Goal: Transaction & Acquisition: Book appointment/travel/reservation

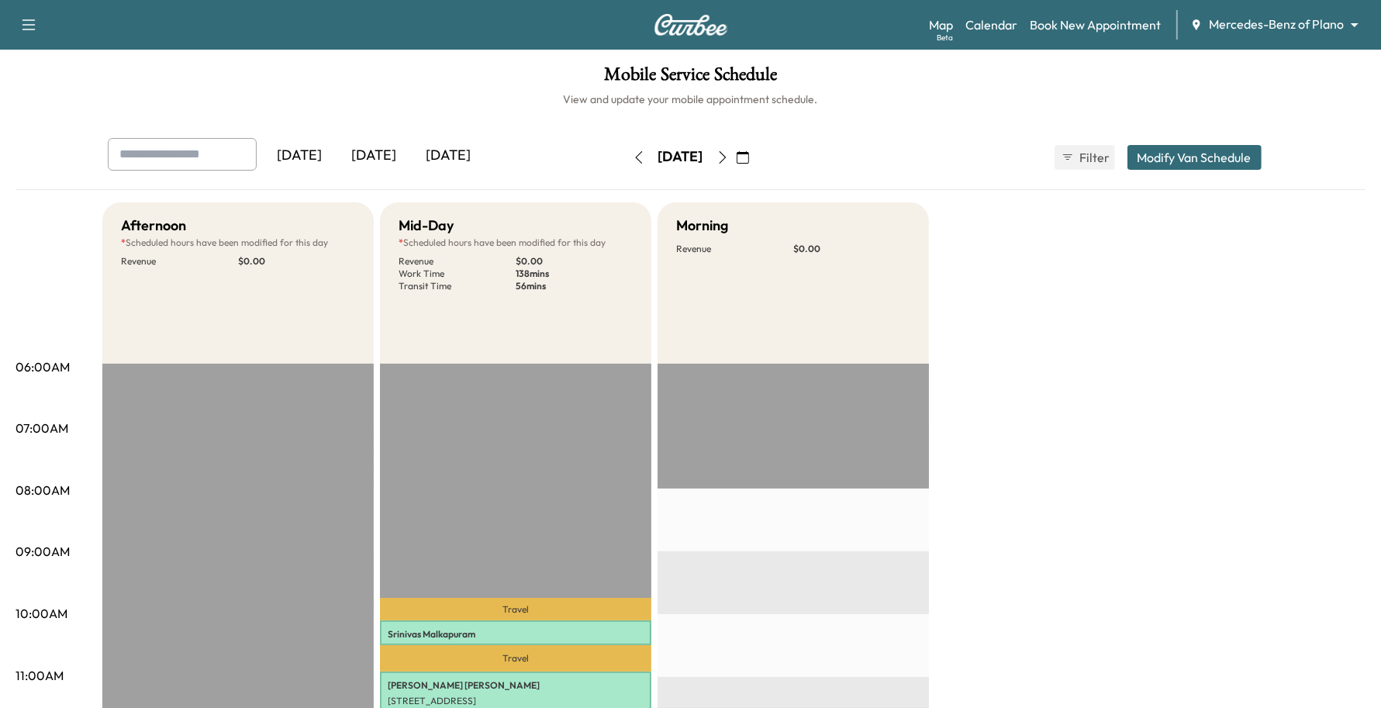
click at [1312, 13] on div "Map Beta Calendar Book New Appointment Mercedes-Benz of Plano ******** ​" at bounding box center [1149, 24] width 440 height 29
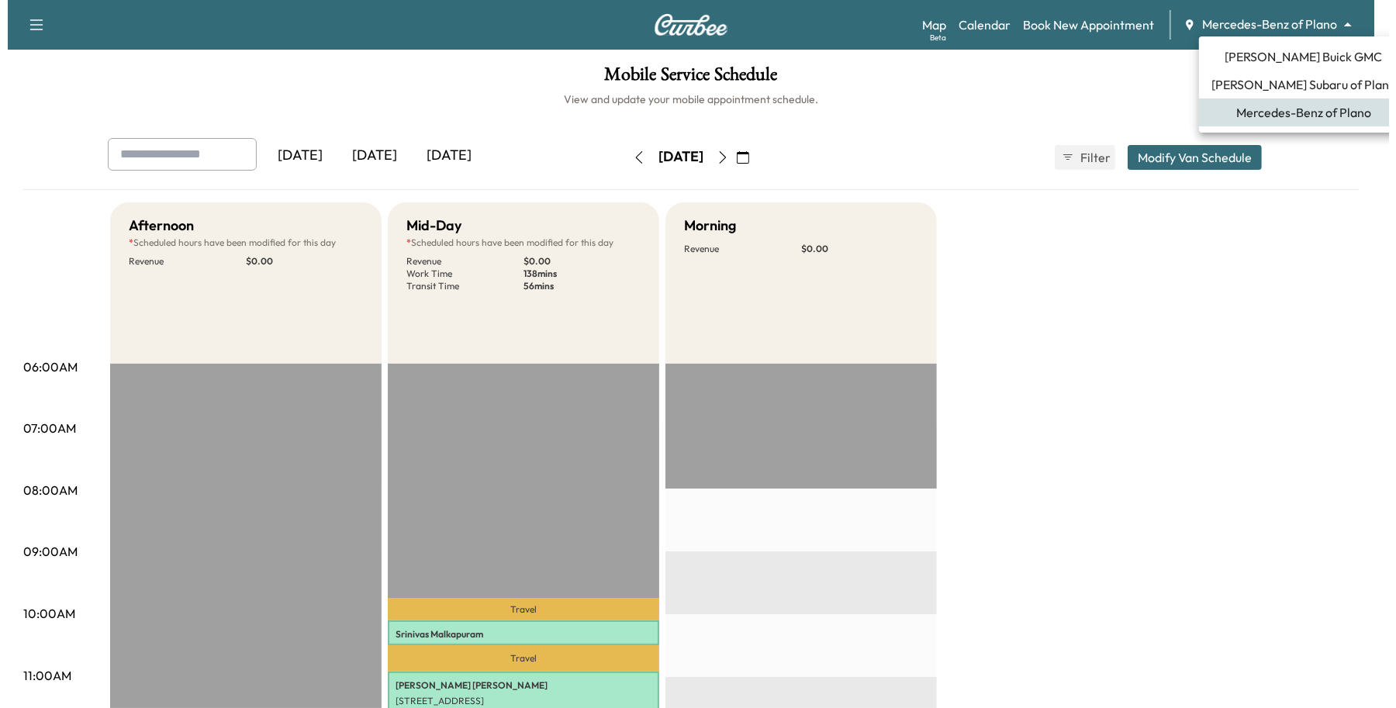
click at [1312, 27] on body "Support Log Out Map Beta Calendar Book New Appointment Mercedes-Benz of Plano *…" at bounding box center [690, 354] width 1381 height 708
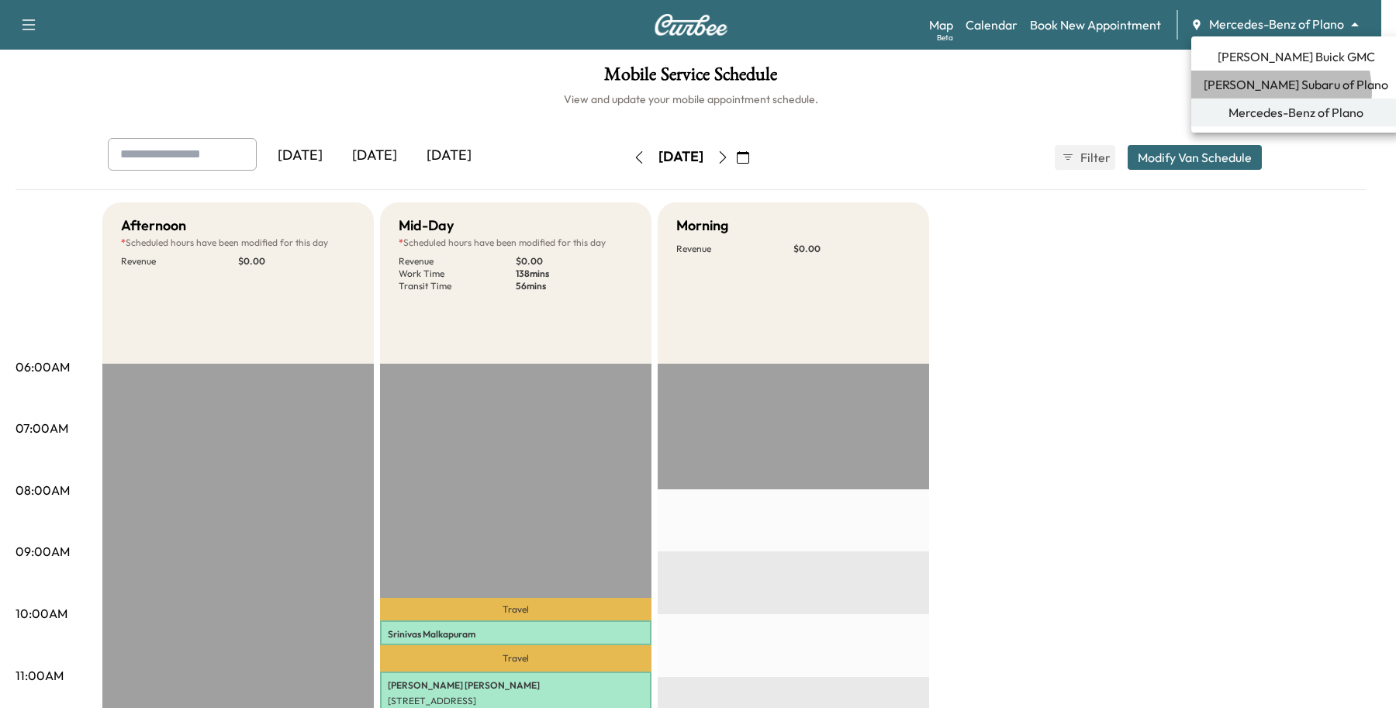
click at [1277, 92] on span "[PERSON_NAME] Subaru of Plano" at bounding box center [1296, 84] width 185 height 19
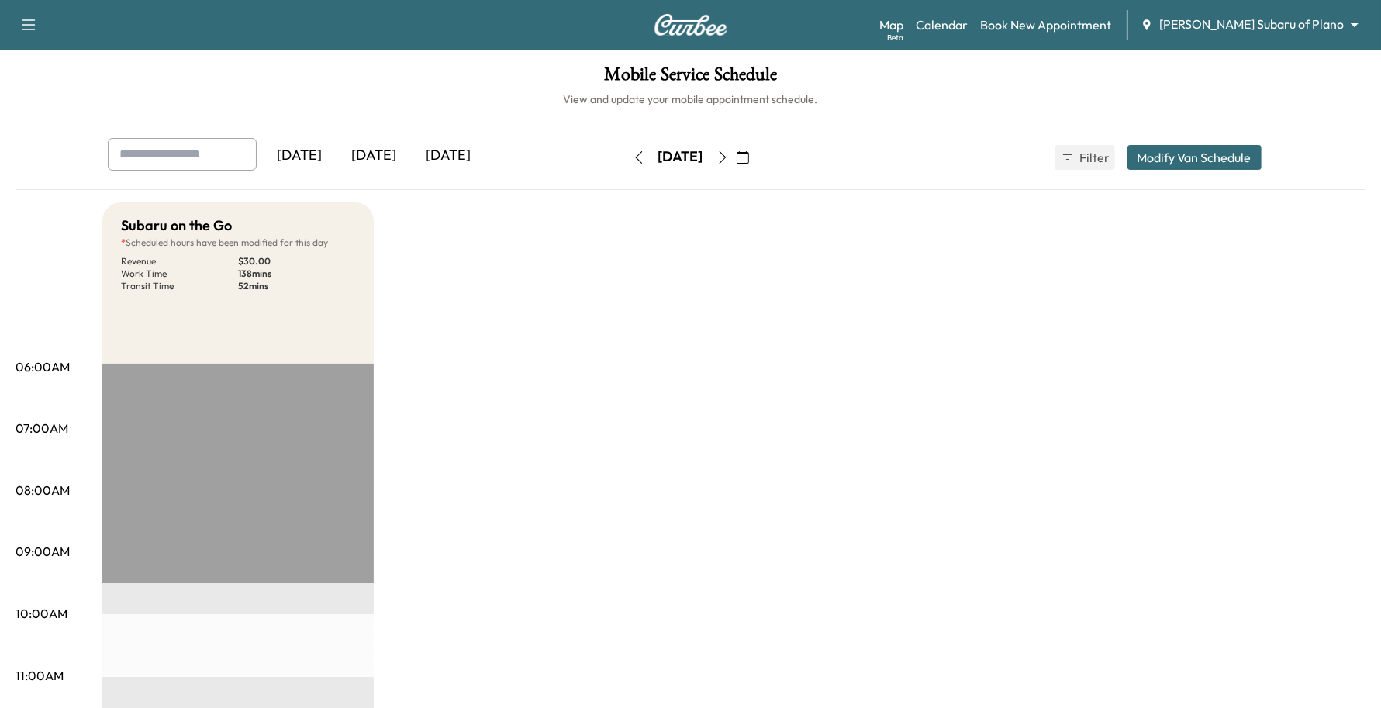
click at [756, 145] on button "button" at bounding box center [743, 157] width 26 height 25
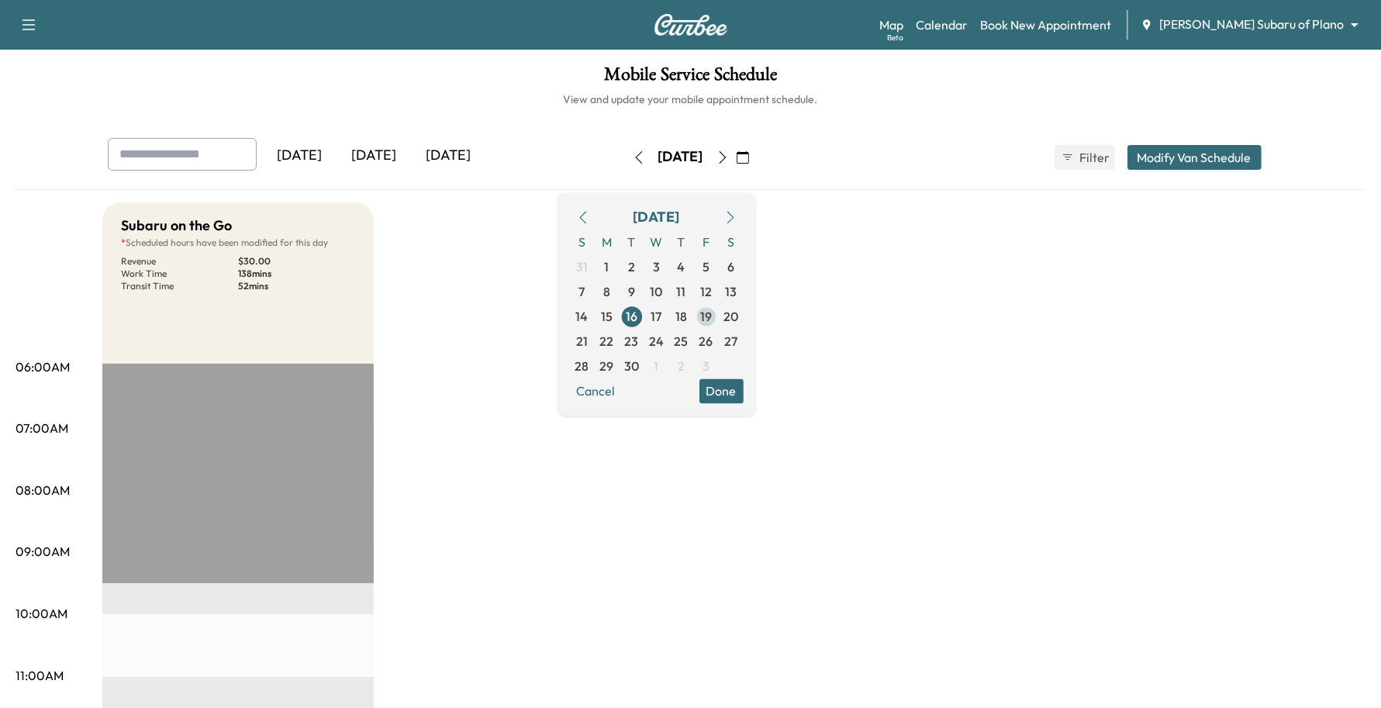
click at [712, 313] on span "19" at bounding box center [706, 316] width 12 height 19
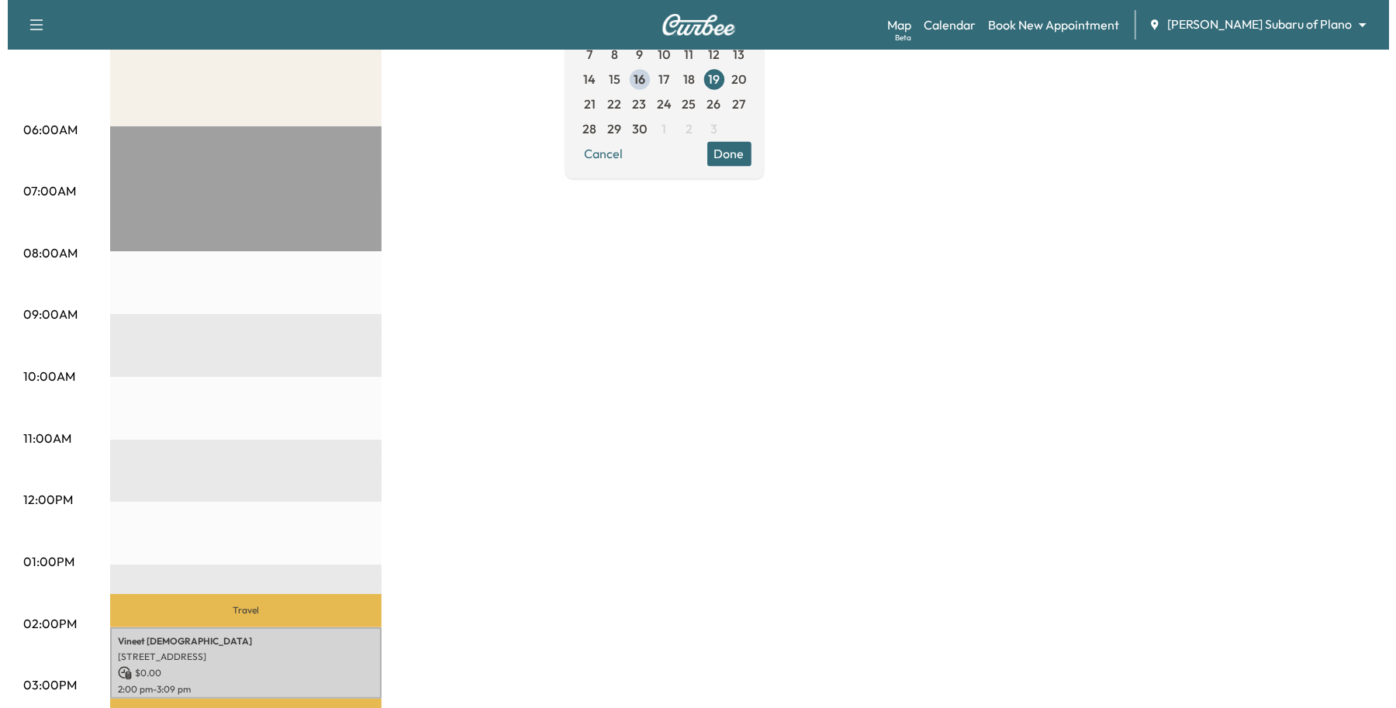
scroll to position [582, 0]
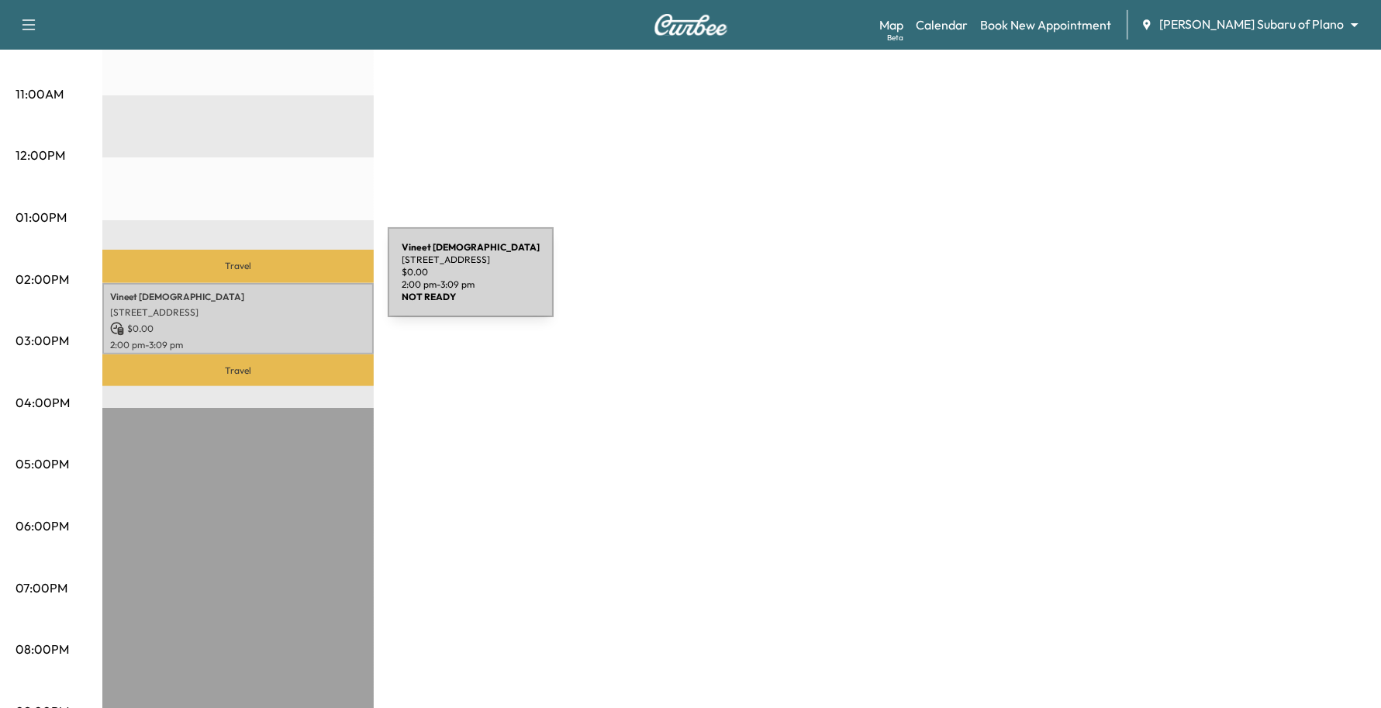
click at [271, 283] on div "[PERSON_NAME] [STREET_ADDRESS] $ 0.00 2:00 pm - 3:09 pm" at bounding box center [237, 319] width 271 height 72
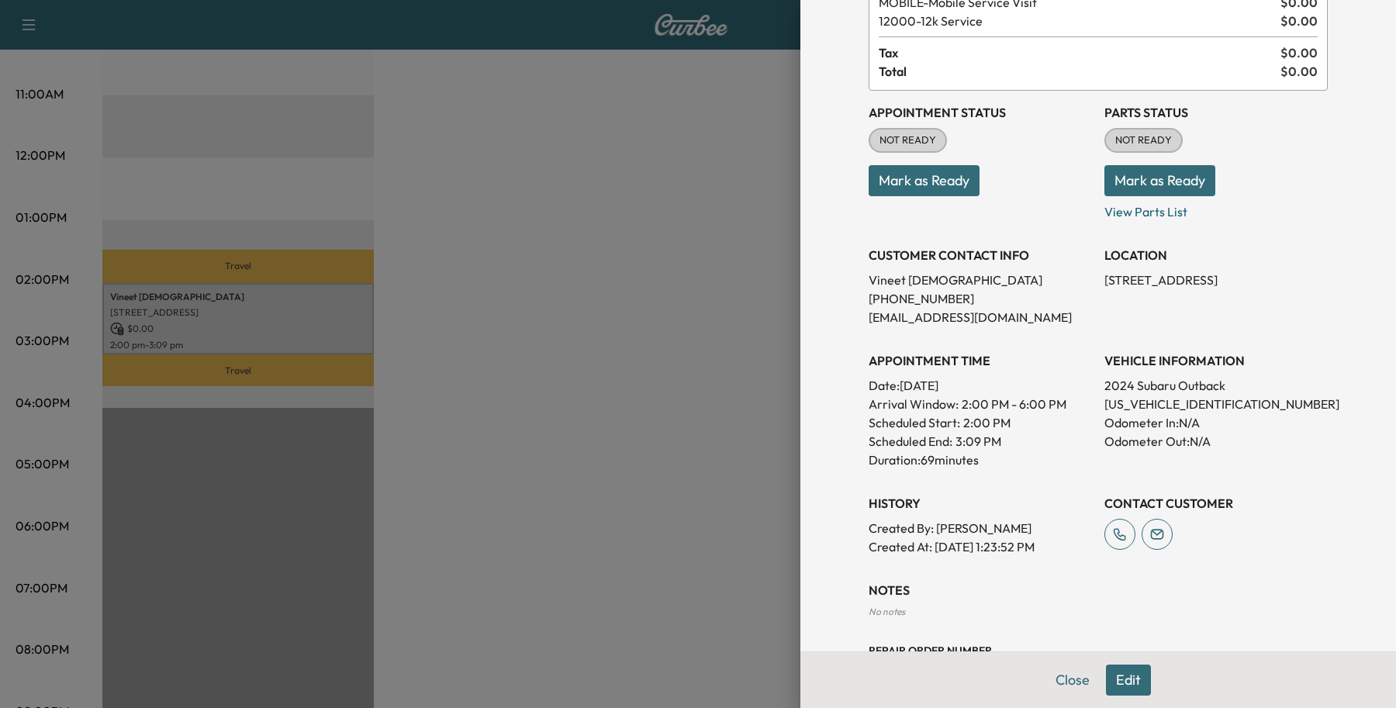
scroll to position [241, 0]
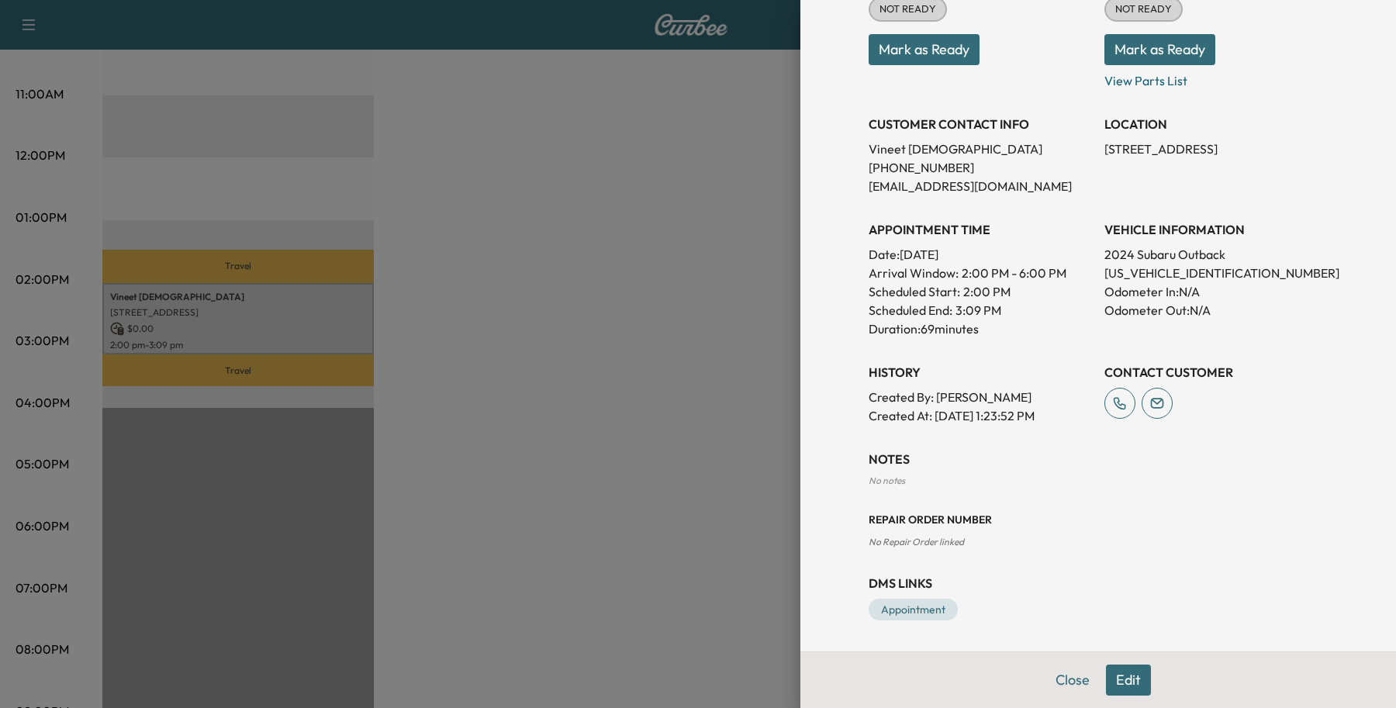
click at [1130, 669] on button "Edit" at bounding box center [1128, 680] width 45 height 31
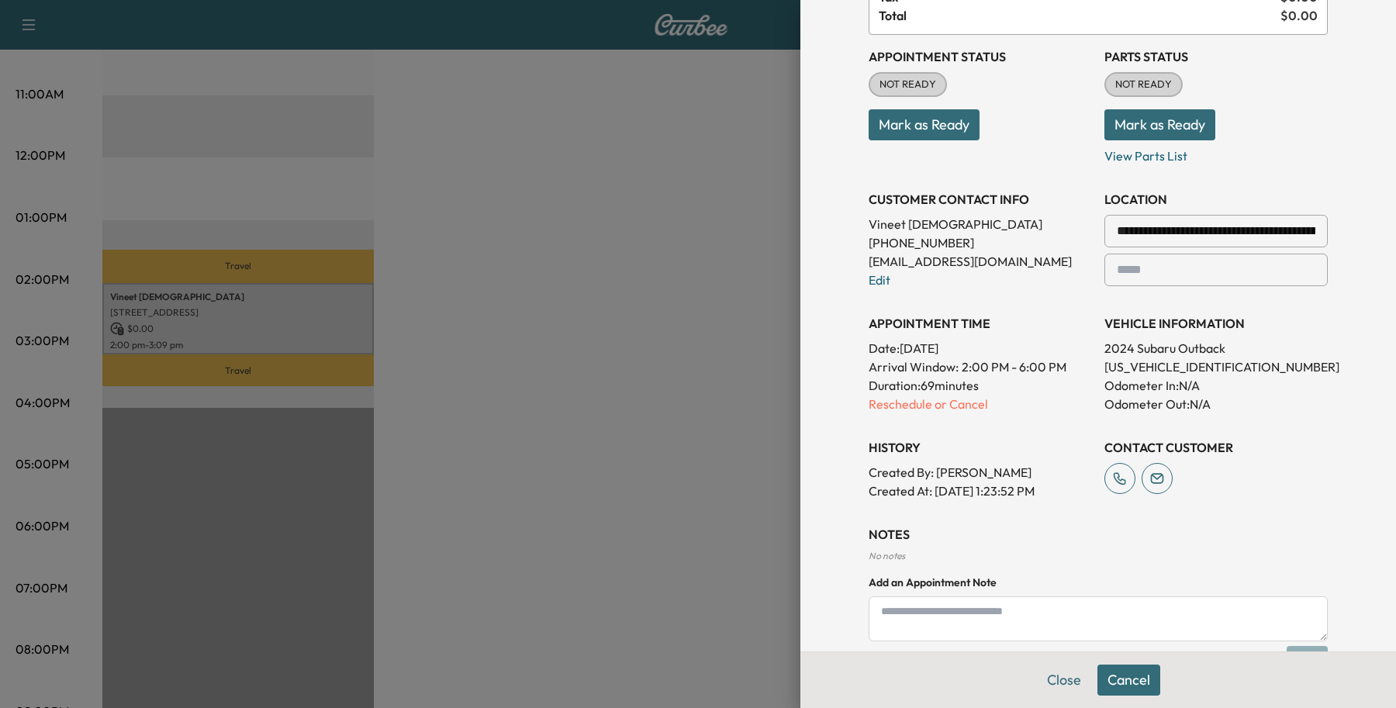
scroll to position [80, 0]
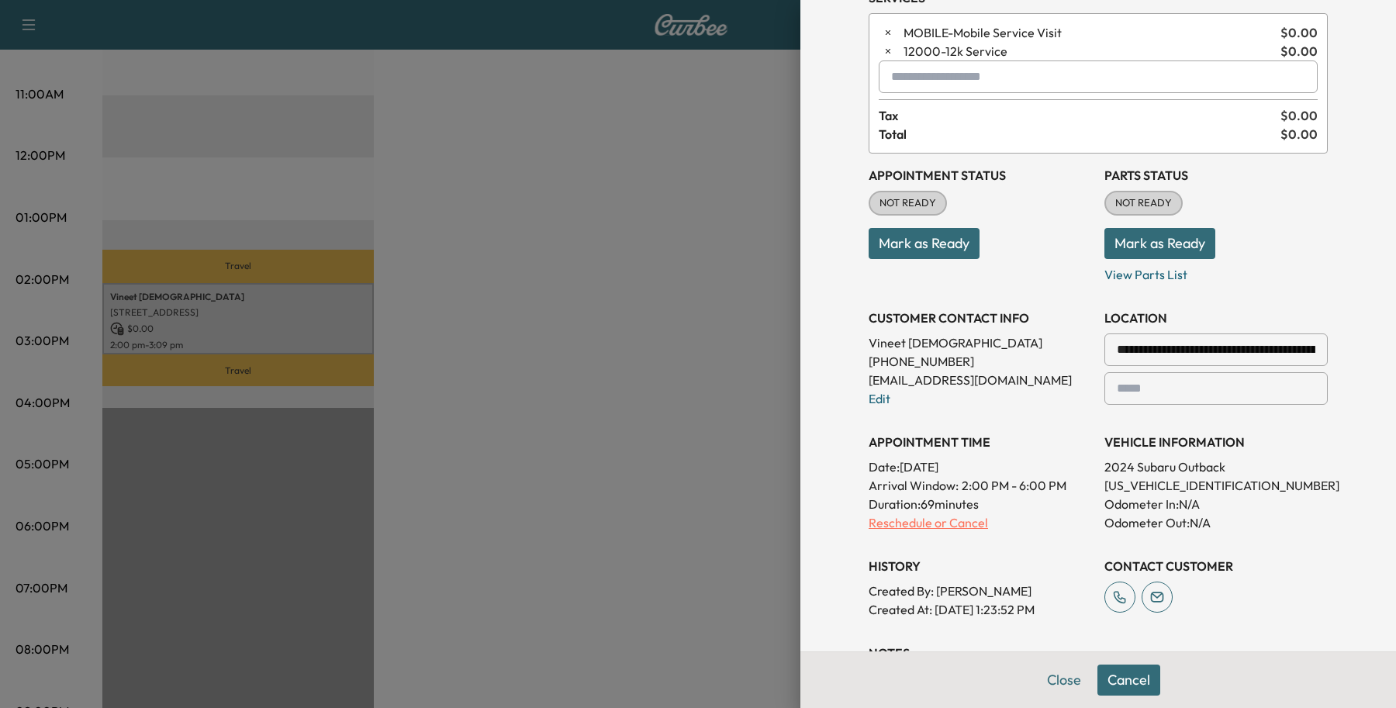
click at [894, 517] on p "Reschedule or Cancel" at bounding box center [980, 522] width 223 height 19
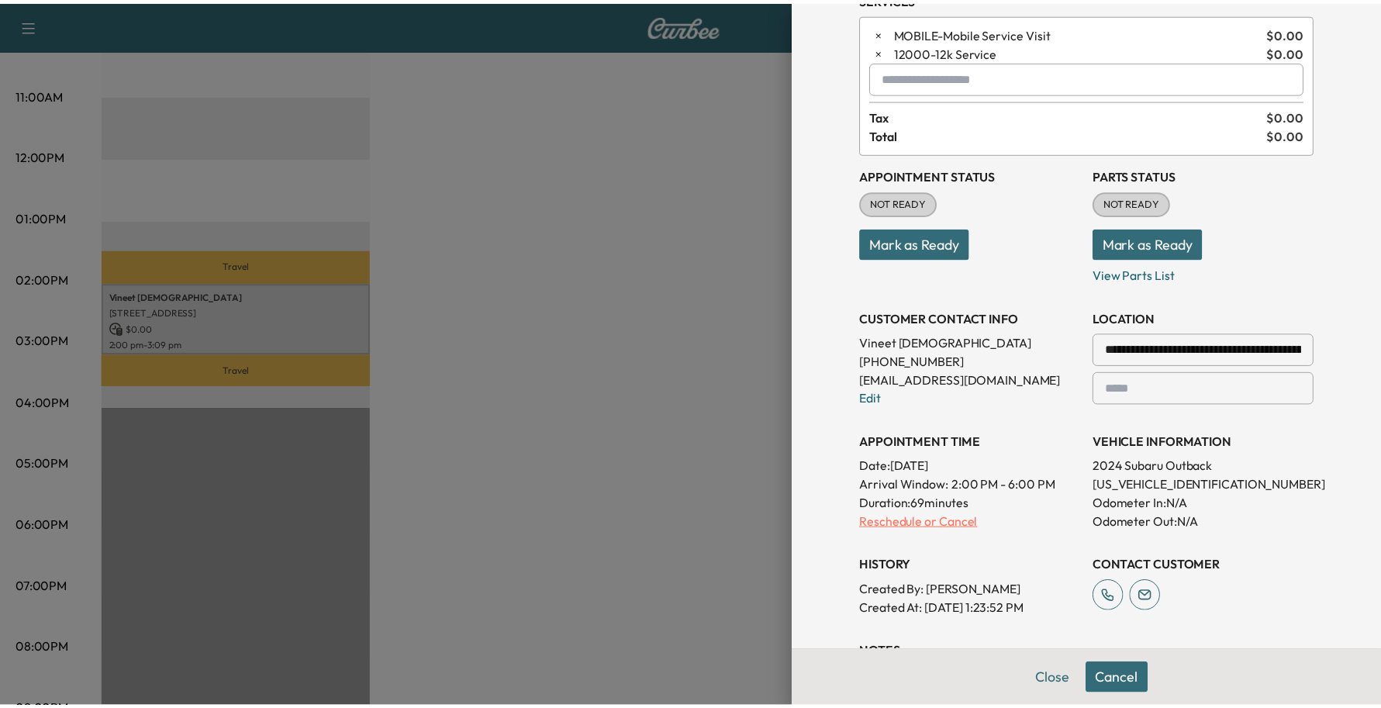
scroll to position [0, 0]
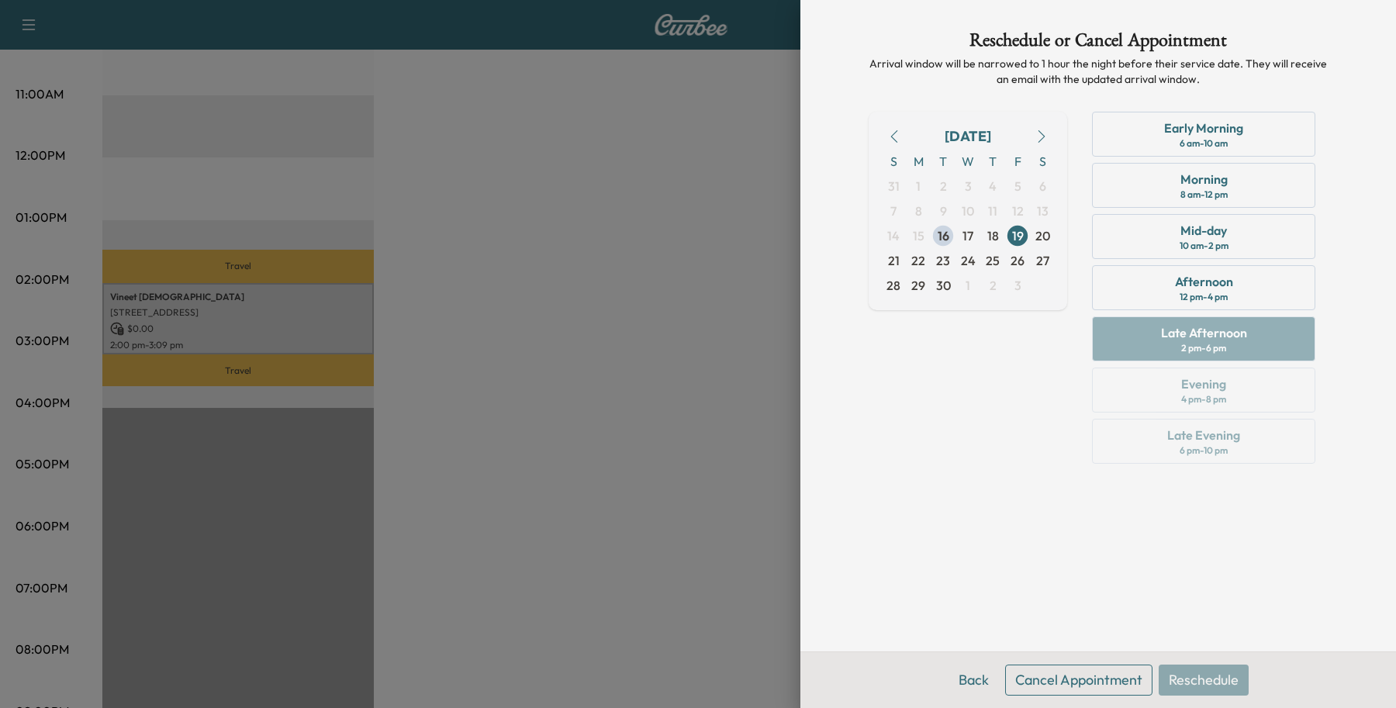
click at [1087, 685] on button "Cancel Appointment" at bounding box center [1078, 680] width 147 height 31
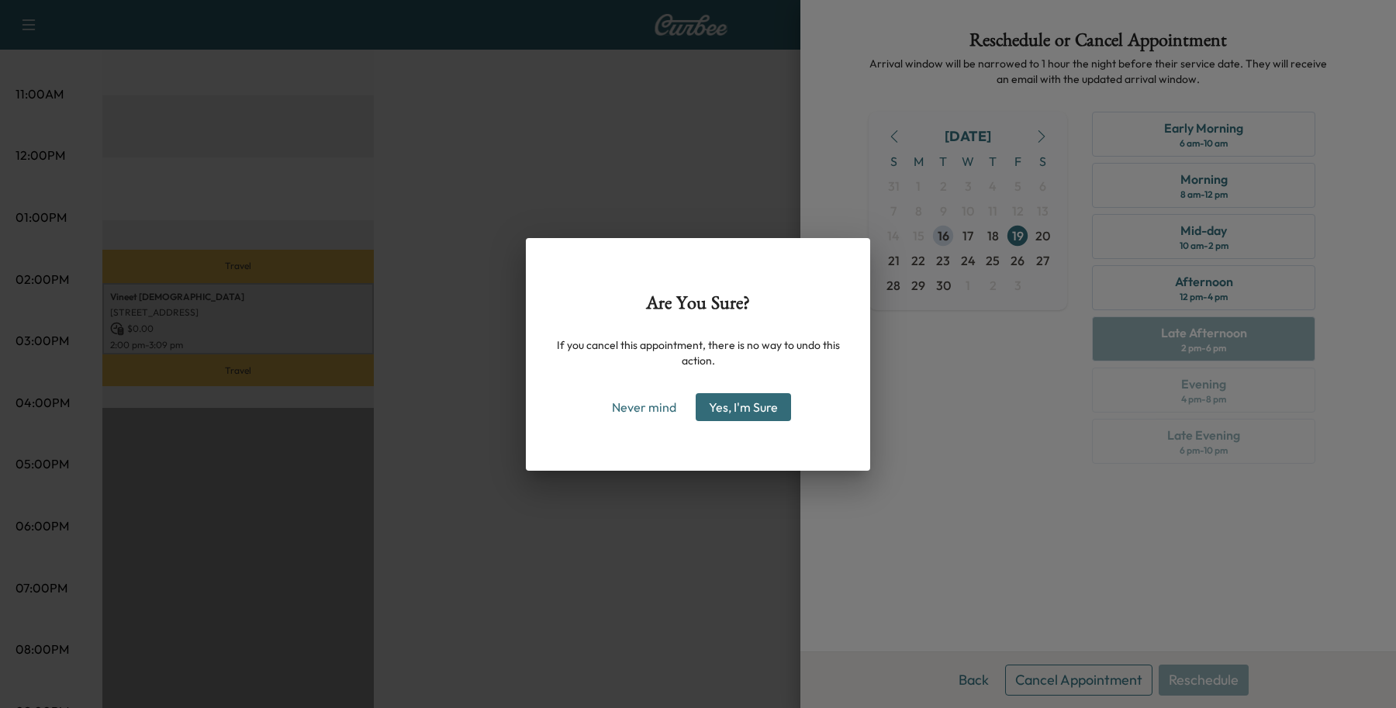
drag, startPoint x: 782, startPoint y: 404, endPoint x: 609, endPoint y: 466, distance: 183.8
click at [609, 466] on div "Are You Sure? If you cancel this appointment, there is no way to undo this acti…" at bounding box center [698, 354] width 344 height 233
click at [502, 447] on div "Are You Sure? If you cancel this appointment, there is no way to undo this acti…" at bounding box center [698, 354] width 1396 height 708
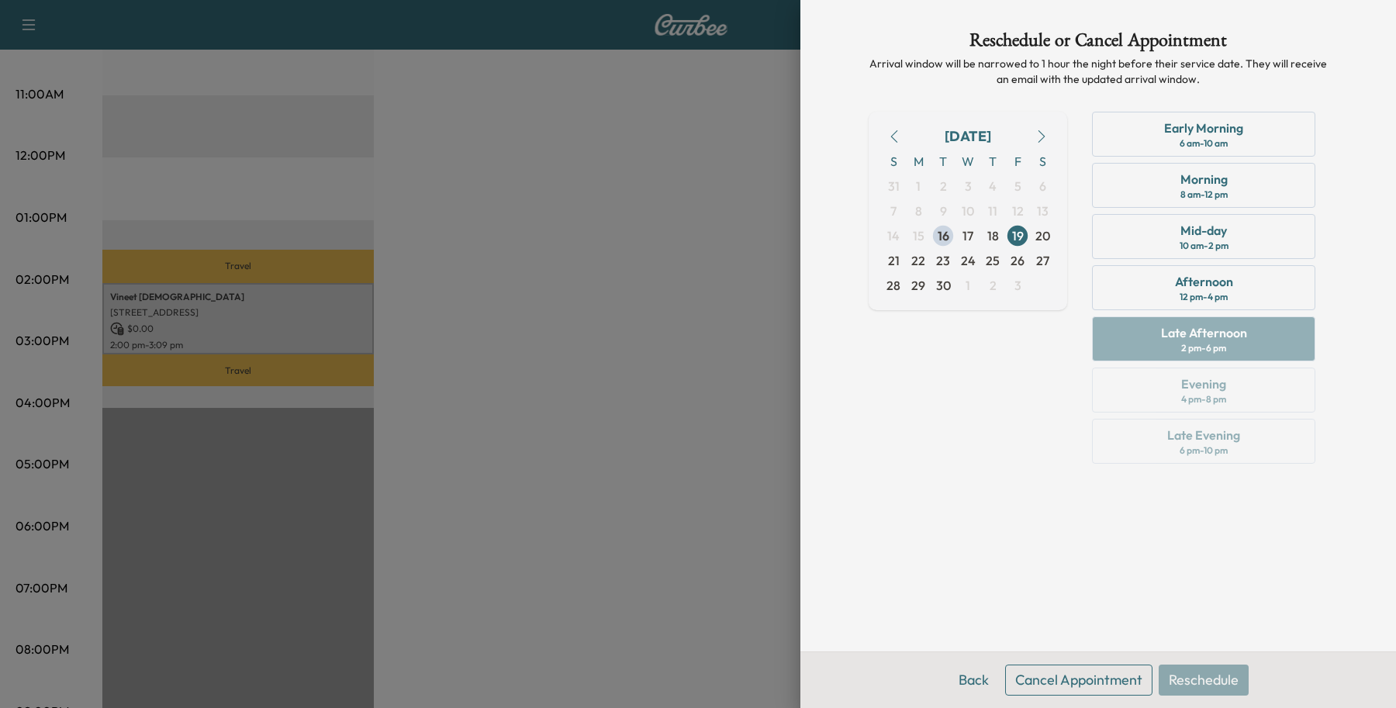
click at [1092, 683] on button "Cancel Appointment" at bounding box center [1078, 680] width 147 height 31
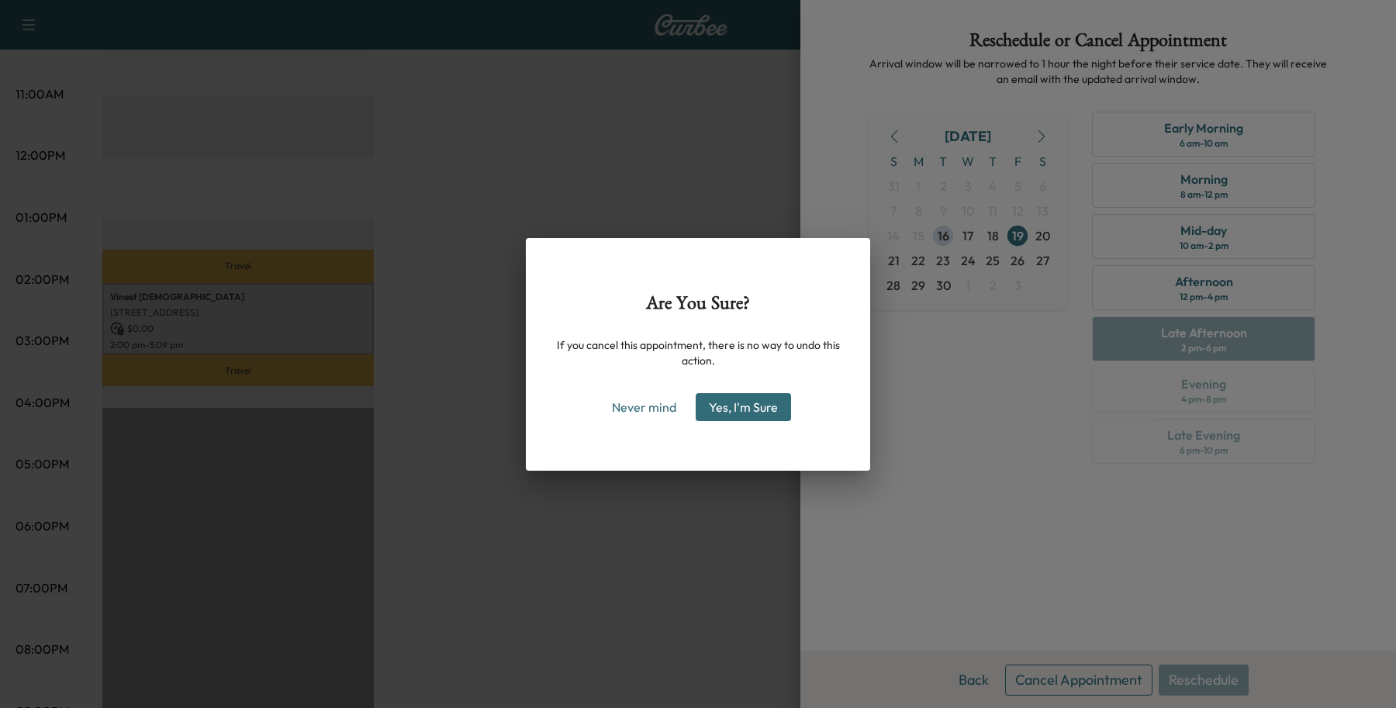
drag, startPoint x: 735, startPoint y: 412, endPoint x: 656, endPoint y: 421, distance: 78.9
click at [676, 428] on div "Are You Sure? If you cancel this appointment, there is no way to undo this acti…" at bounding box center [698, 354] width 344 height 233
click at [649, 417] on button "Never mind" at bounding box center [644, 407] width 78 height 25
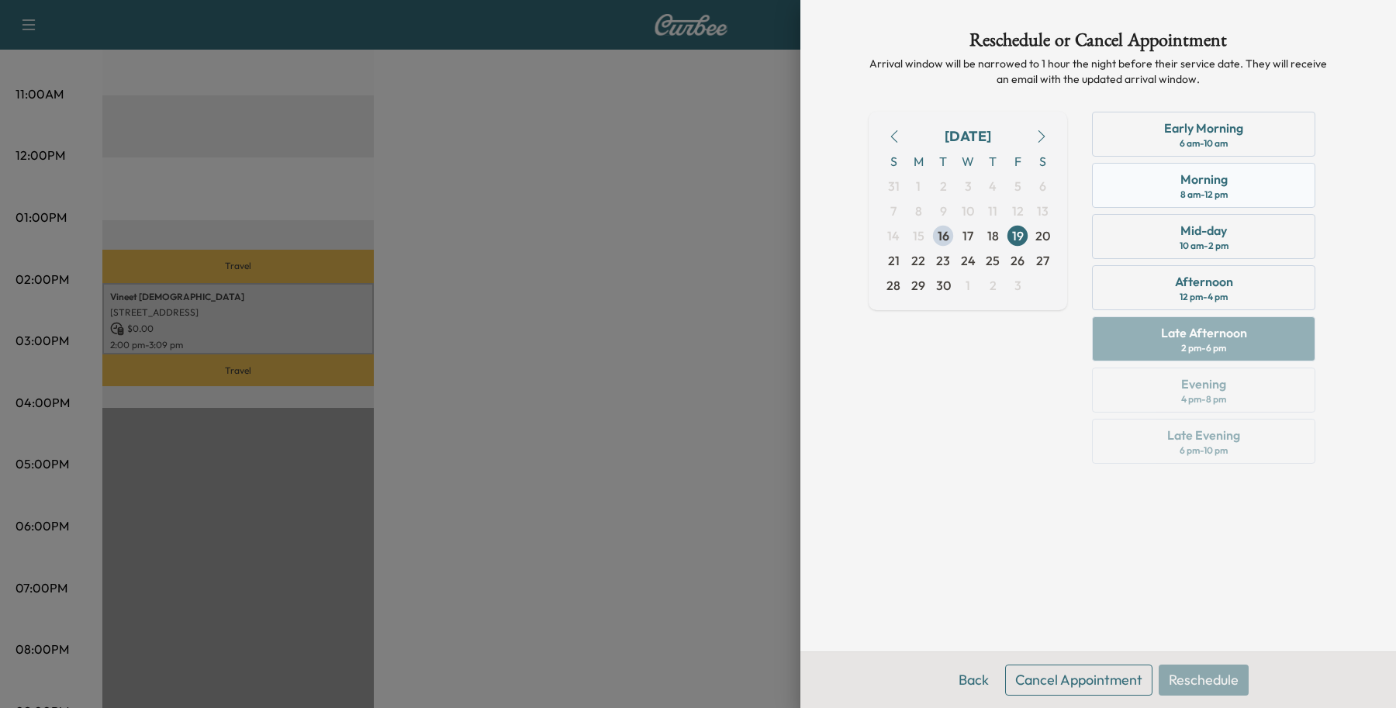
click at [1118, 190] on div "Morning 8 am - 12 pm" at bounding box center [1203, 185] width 223 height 45
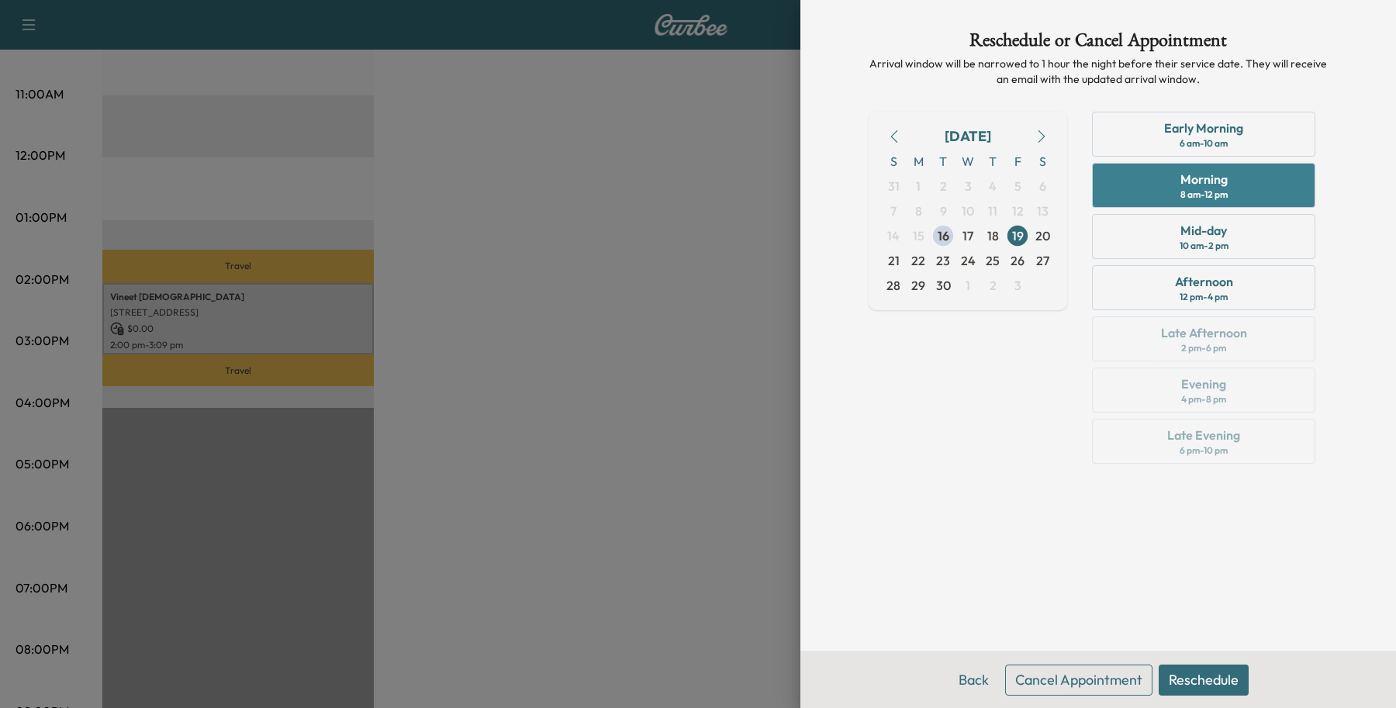
click at [1125, 176] on div "Morning 8 am - 12 pm" at bounding box center [1203, 185] width 223 height 45
click at [1125, 140] on div "Early Morning 6 am - 10 am" at bounding box center [1203, 134] width 223 height 45
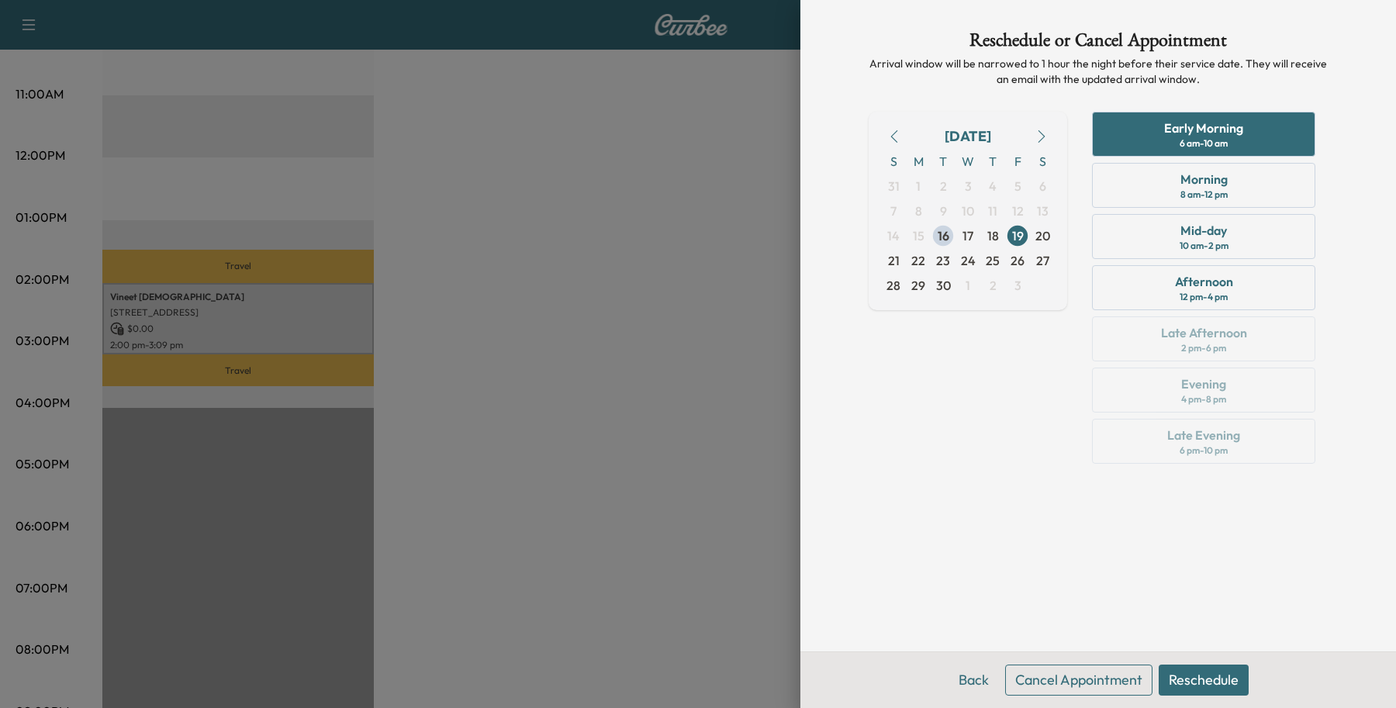
click at [1242, 680] on button "Reschedule" at bounding box center [1204, 680] width 90 height 31
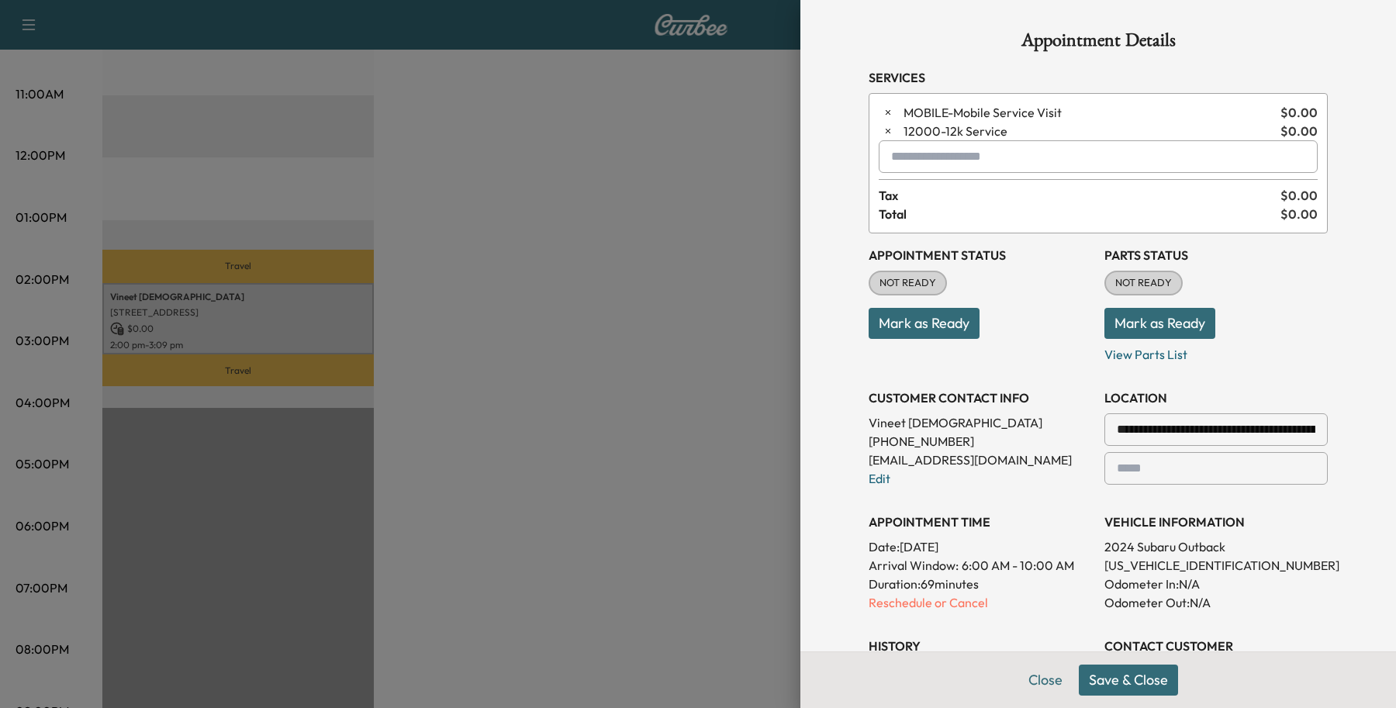
click at [1142, 681] on button "Save & Close" at bounding box center [1128, 680] width 99 height 31
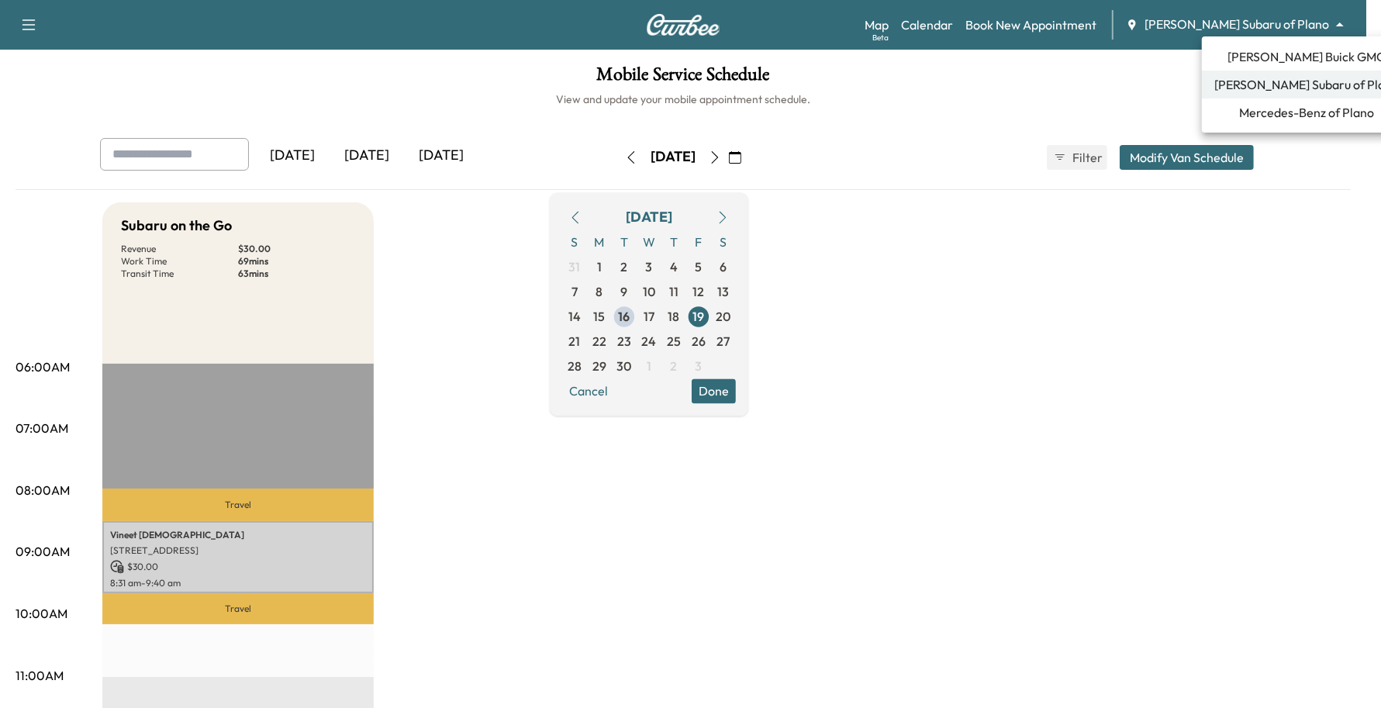
click at [1253, 16] on body "Support Log Out Map Beta Calendar Book New Appointment [PERSON_NAME] Subaru of …" at bounding box center [690, 354] width 1381 height 708
click at [1270, 51] on span "[PERSON_NAME] Buick GMC" at bounding box center [1307, 56] width 157 height 19
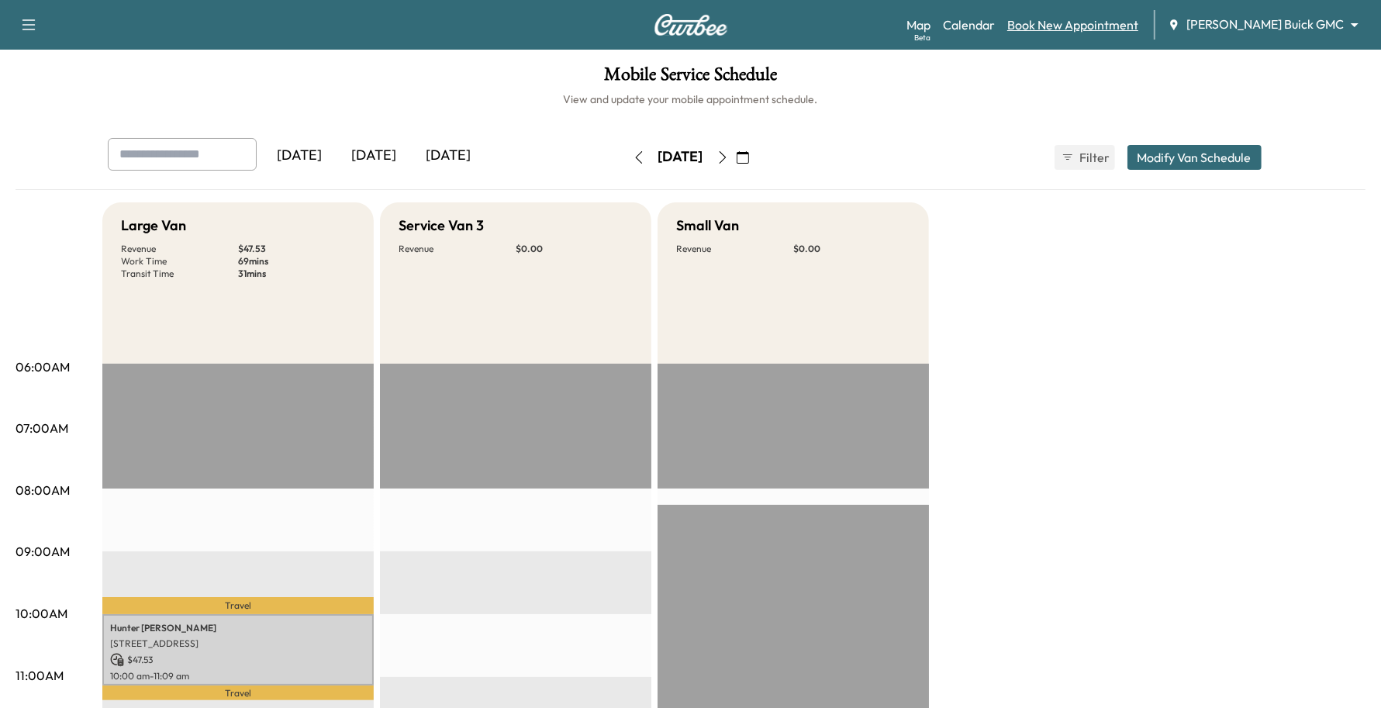
click at [1139, 31] on link "Book New Appointment" at bounding box center [1073, 25] width 131 height 19
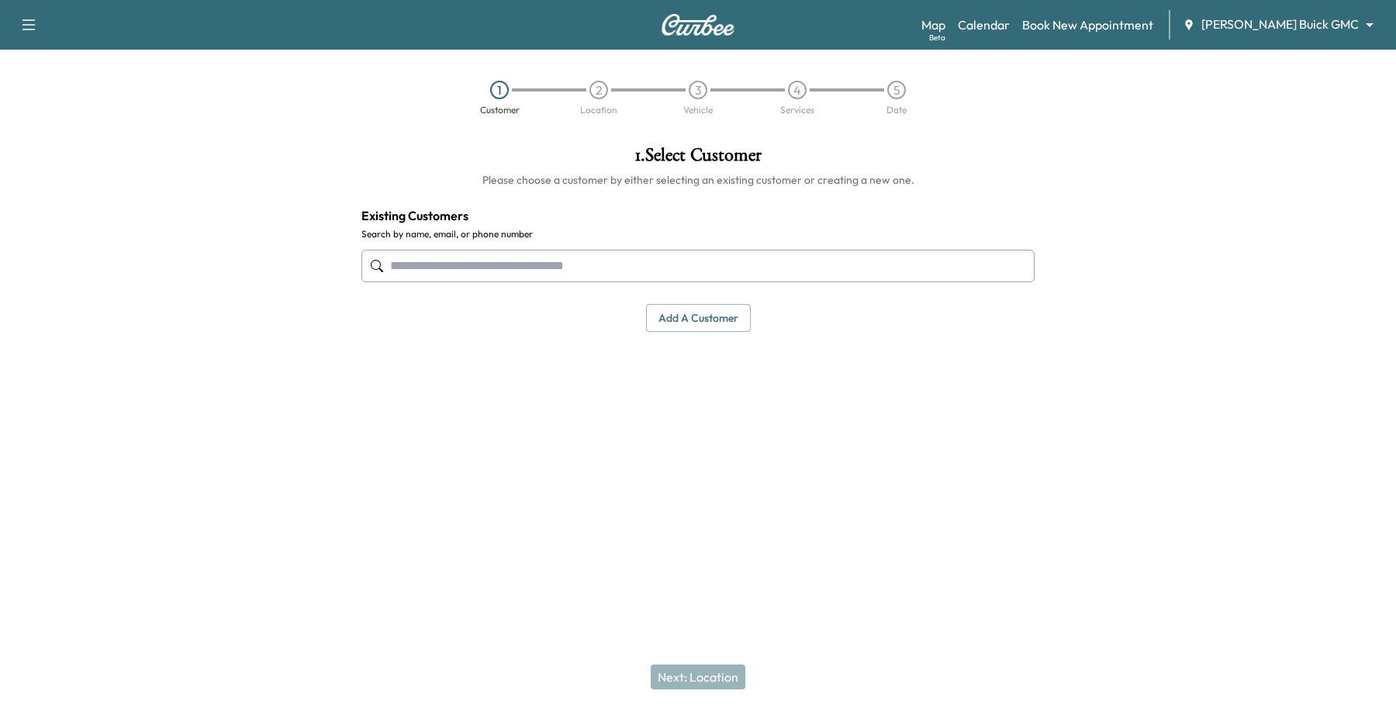
click at [558, 261] on input "text" at bounding box center [697, 266] width 673 height 33
type input "*"
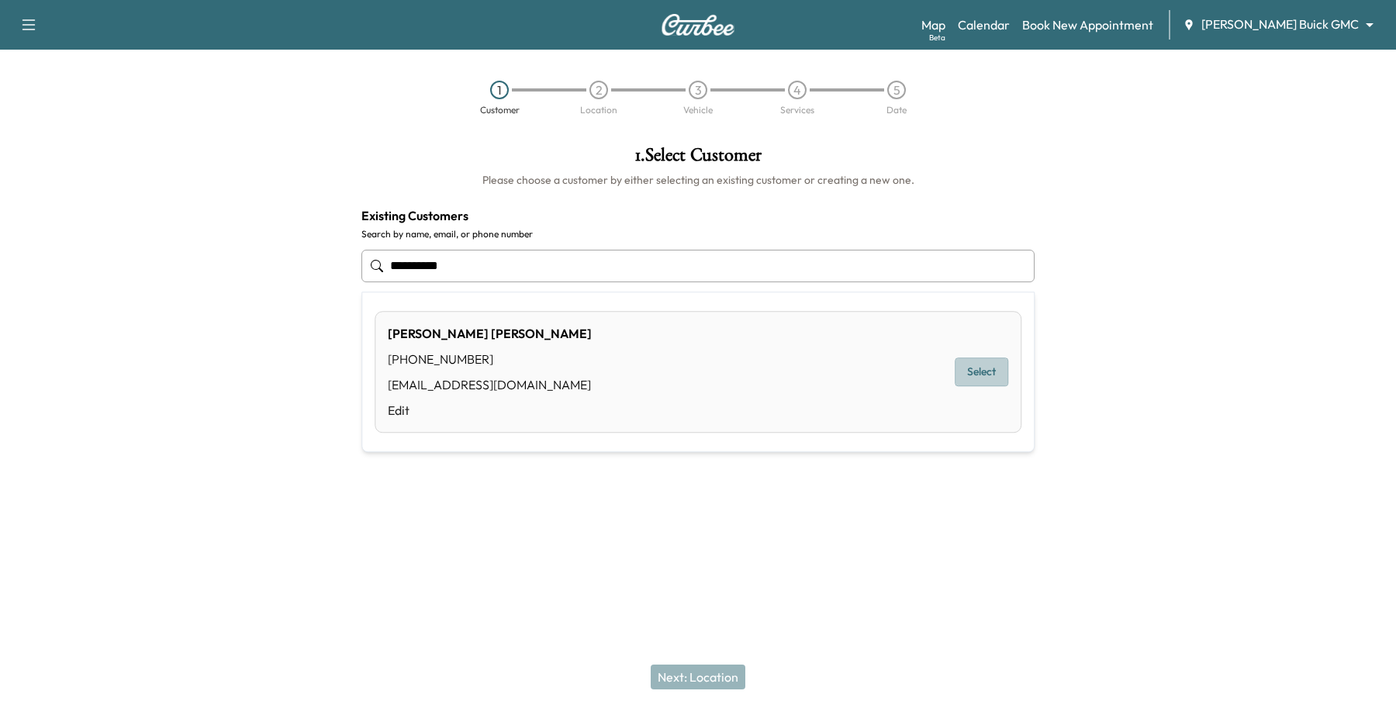
drag, startPoint x: 979, startPoint y: 382, endPoint x: 921, endPoint y: 477, distance: 111.7
click at [979, 389] on div "[PERSON_NAME] [PHONE_NUMBER] [EMAIL_ADDRESS][DOMAIN_NAME] Edit Select" at bounding box center [698, 372] width 647 height 122
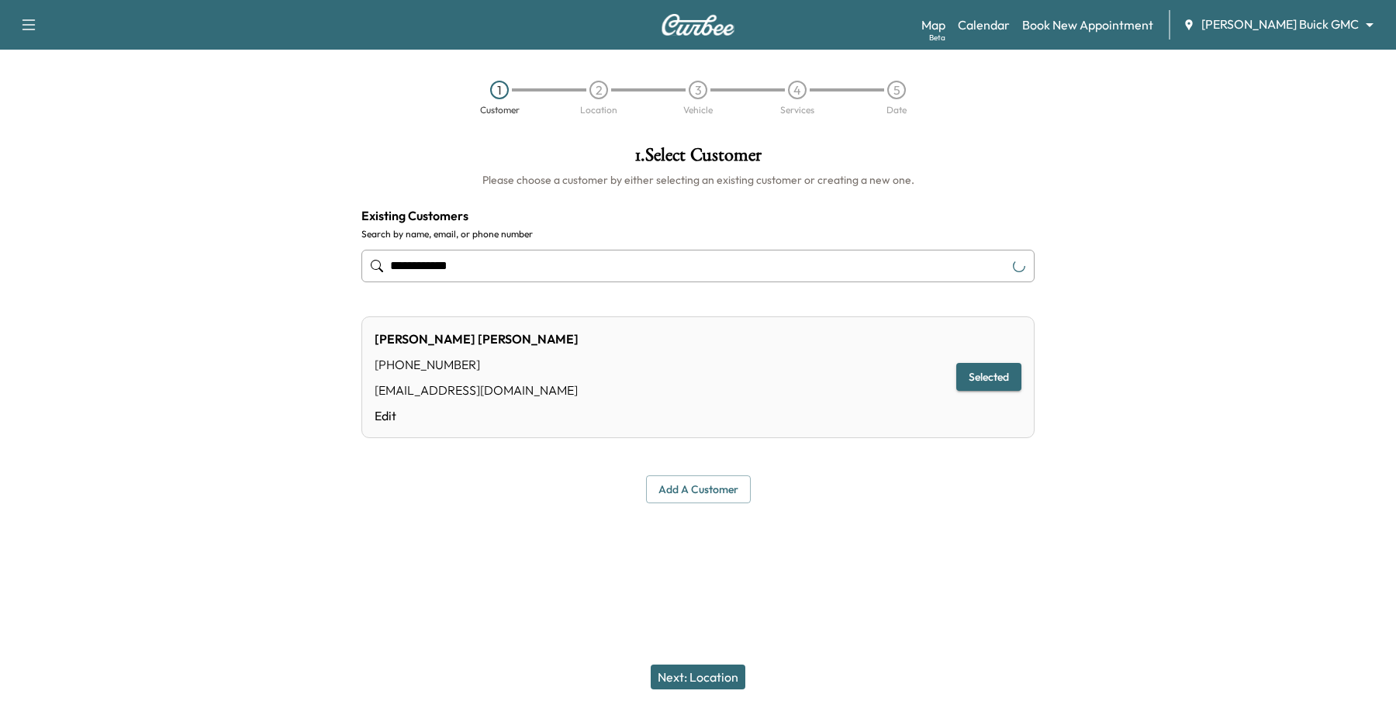
type input "**********"
click at [733, 680] on button "Next: Location" at bounding box center [698, 677] width 95 height 25
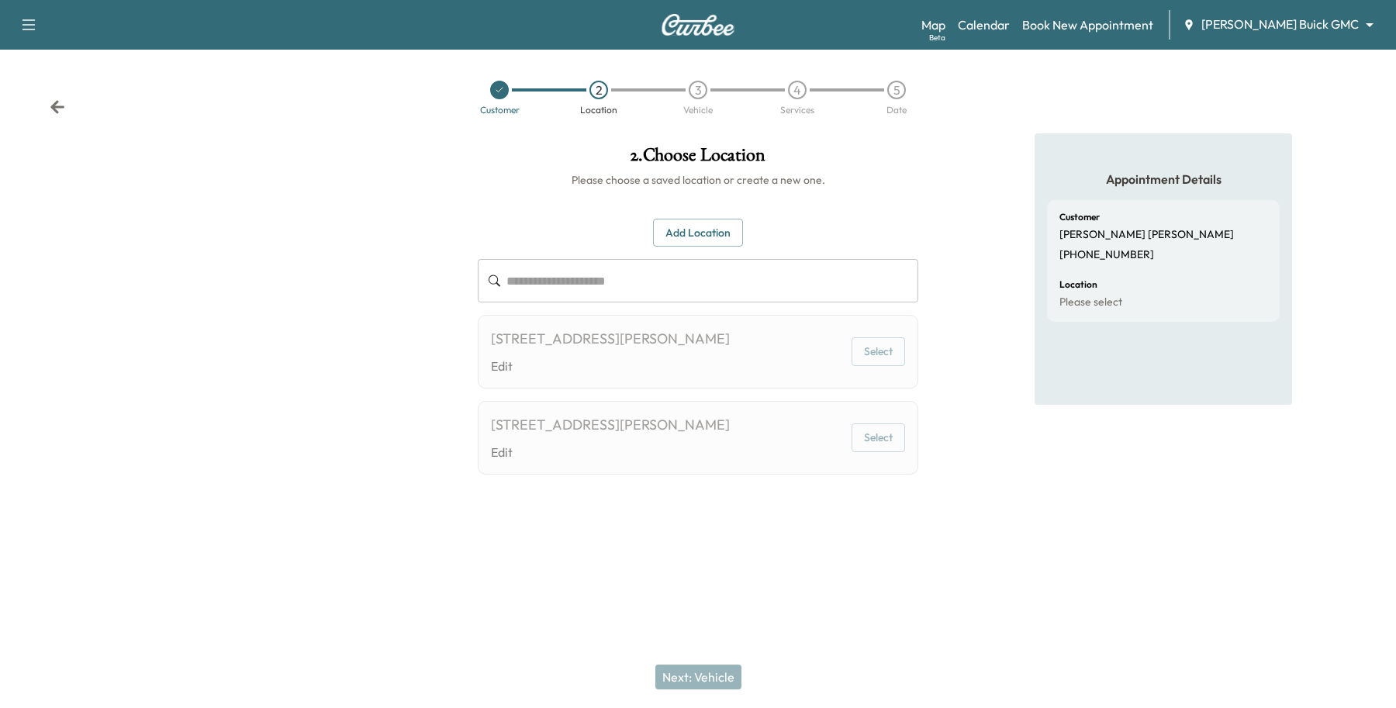
click at [632, 350] on div "[STREET_ADDRESS][PERSON_NAME]" at bounding box center [610, 339] width 239 height 22
click at [691, 235] on button "Add Location" at bounding box center [698, 233] width 90 height 29
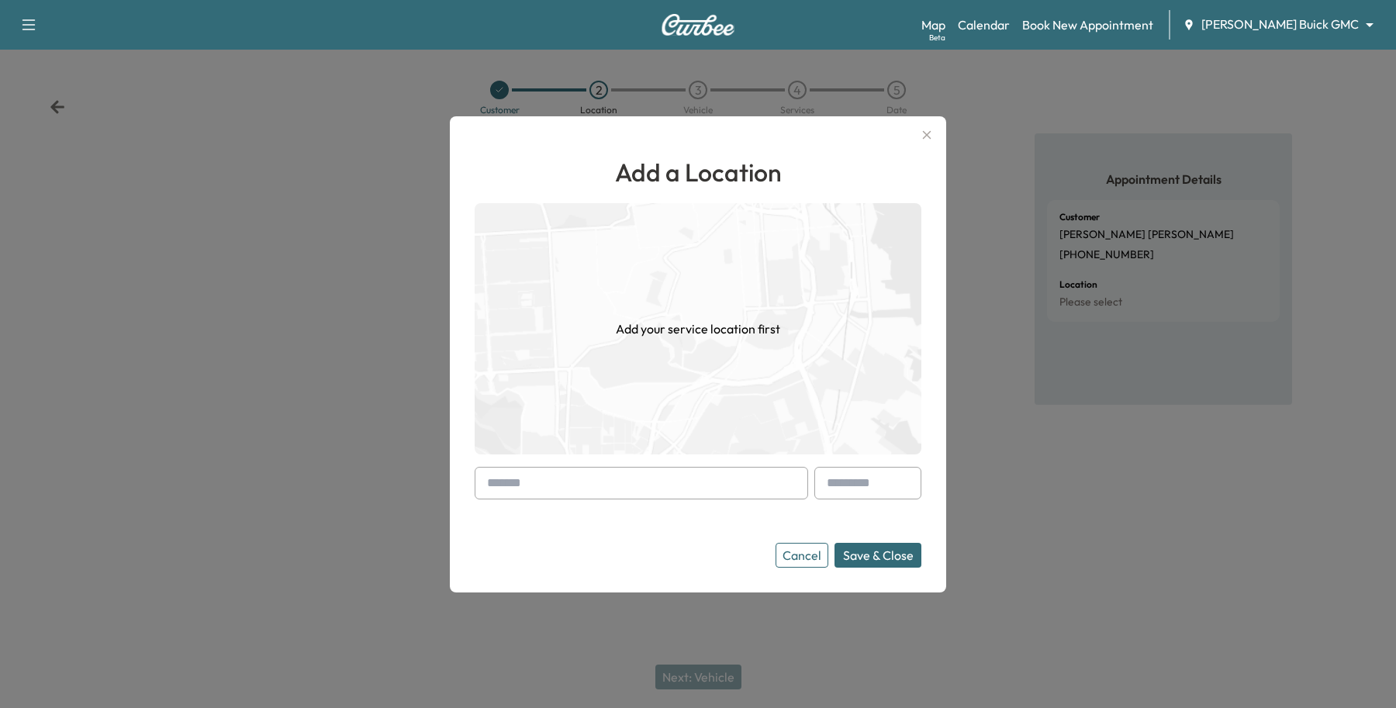
click at [559, 491] on input "text" at bounding box center [642, 483] width 334 height 33
click at [793, 556] on button "Cancel" at bounding box center [802, 555] width 53 height 25
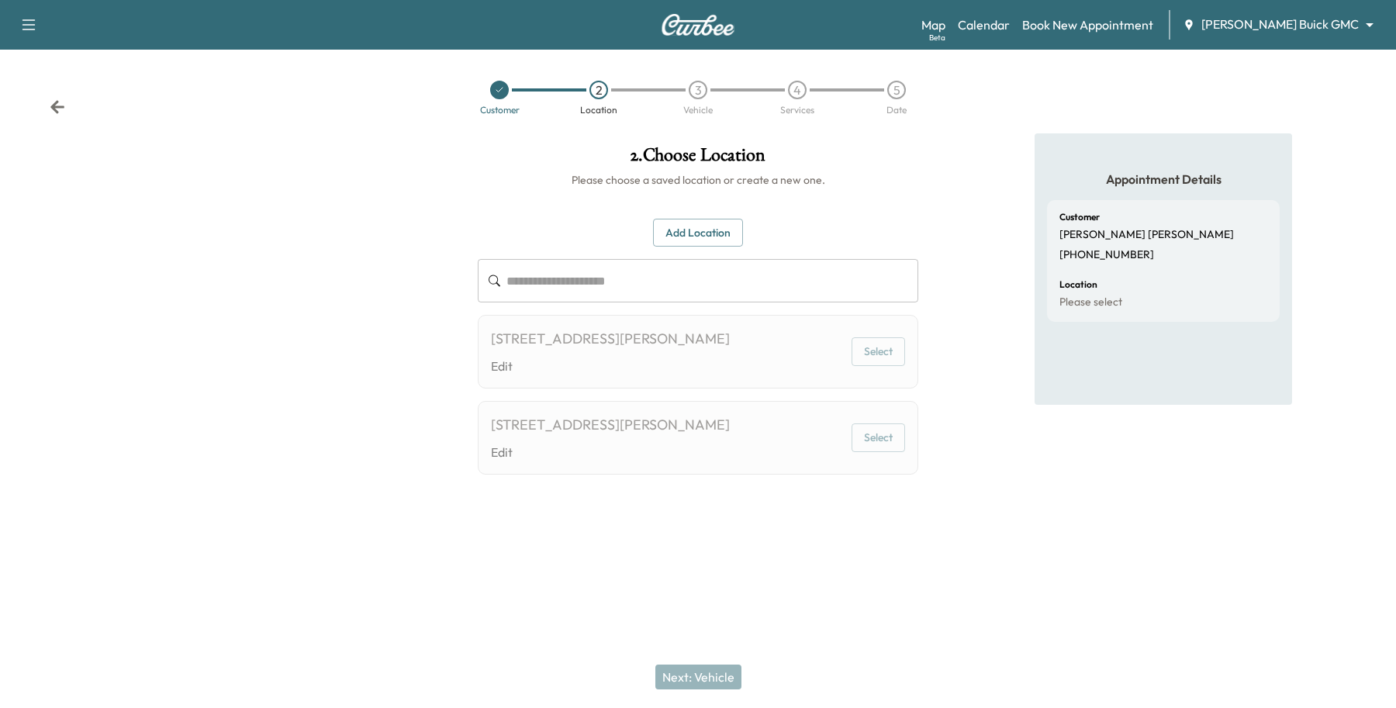
click at [1321, 13] on div "Map Beta Calendar Book New Appointment [PERSON_NAME] Buick GMC ******** ​" at bounding box center [1152, 24] width 462 height 29
click at [1340, 26] on body "**********" at bounding box center [698, 354] width 1396 height 708
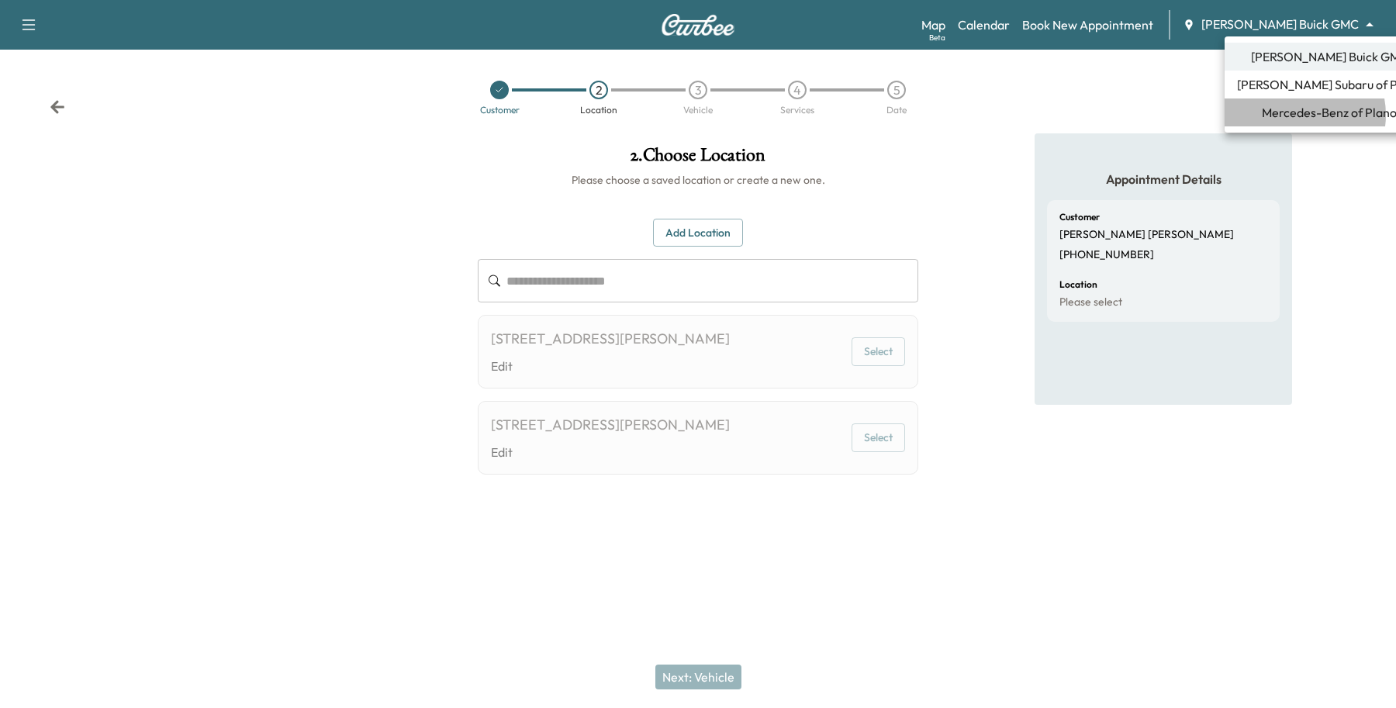
click at [1299, 115] on span "Mercedes-Benz of Plano" at bounding box center [1329, 112] width 135 height 19
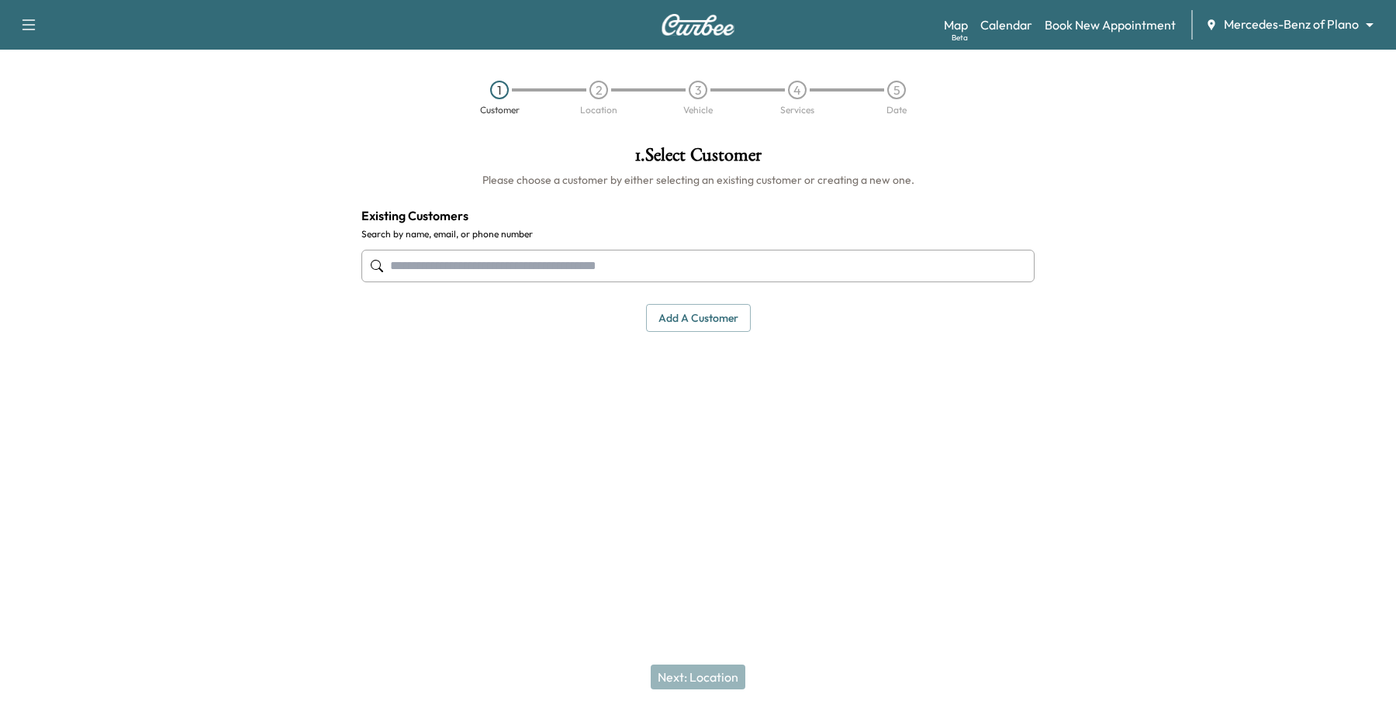
click at [458, 271] on input "text" at bounding box center [697, 266] width 673 height 33
paste input "**********"
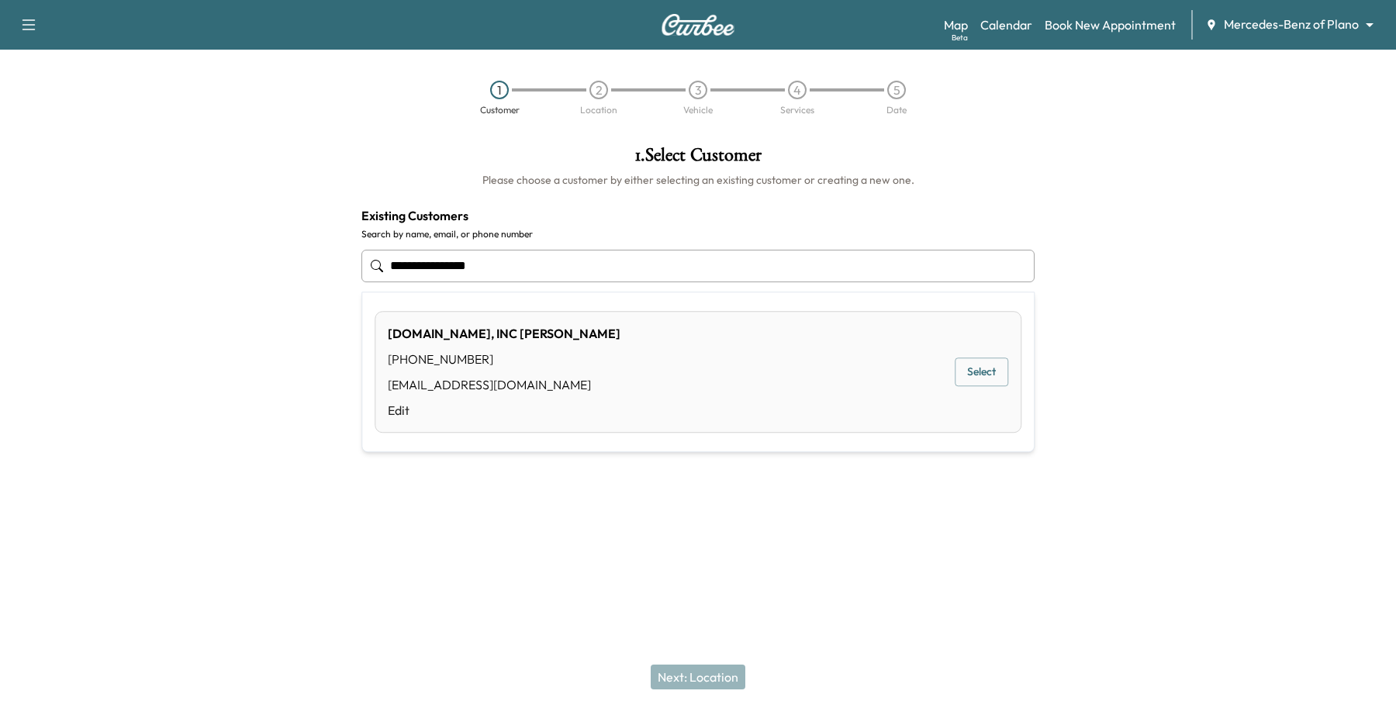
type input "**********"
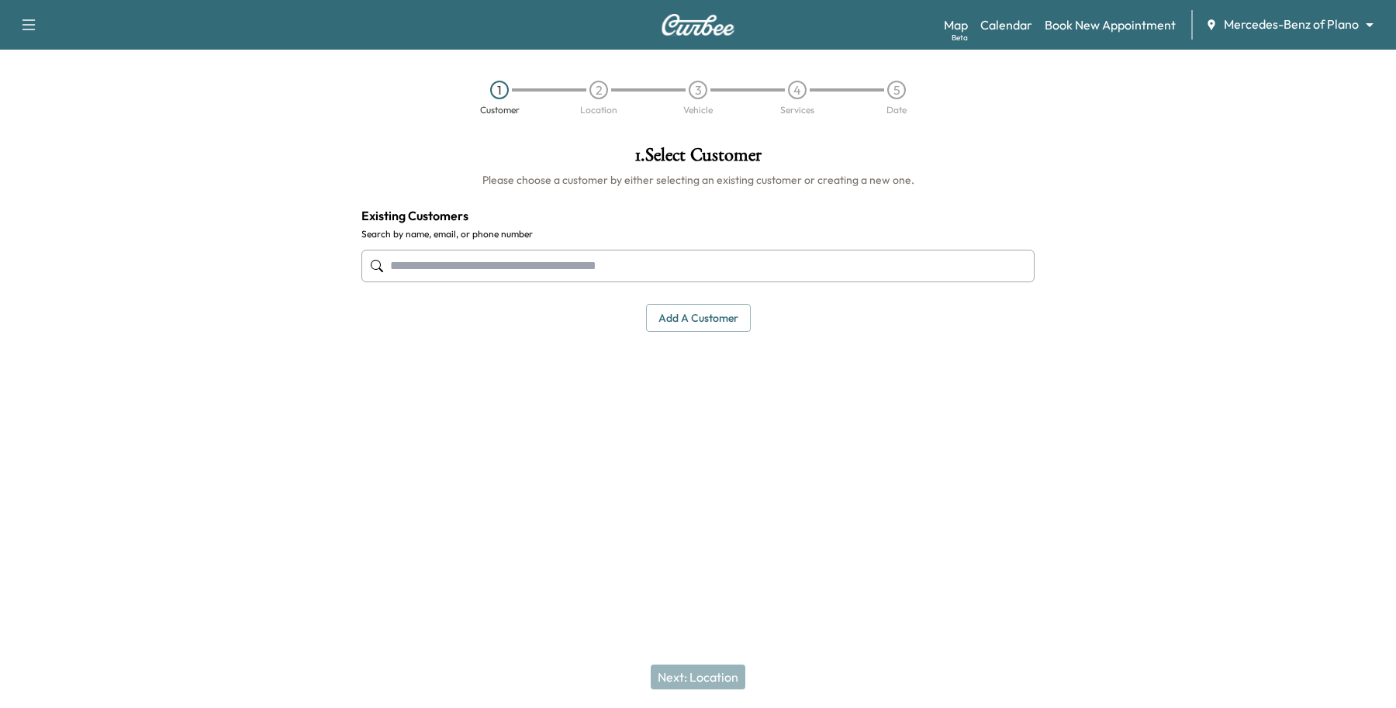
click at [1381, 171] on div at bounding box center [1221, 310] width 349 height 354
click at [534, 257] on input "text" at bounding box center [697, 266] width 673 height 33
paste input "**********"
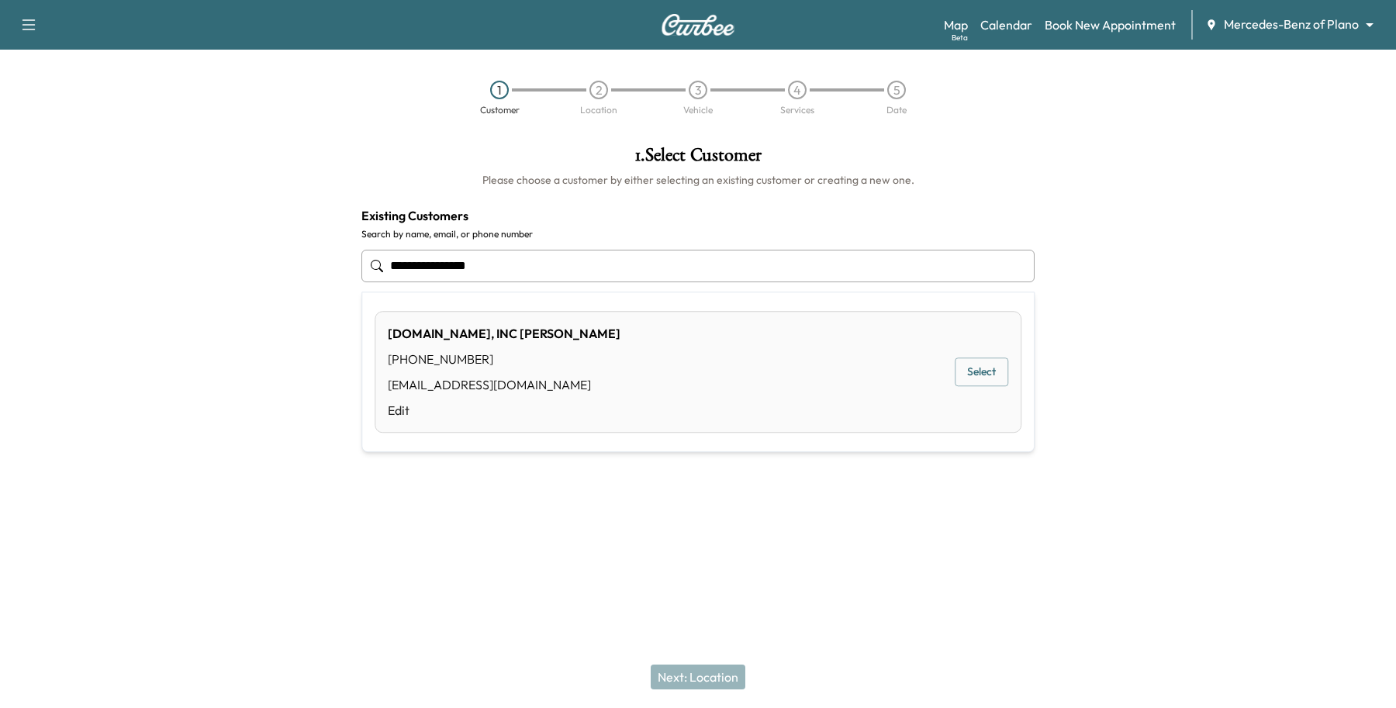
click at [646, 240] on div "**********" at bounding box center [697, 265] width 673 height 51
type input "**********"
click at [382, 610] on div "Support Log Out Map Beta Calendar Book New Appointment Mercedes-Benz of Plano *…" at bounding box center [698, 354] width 1396 height 708
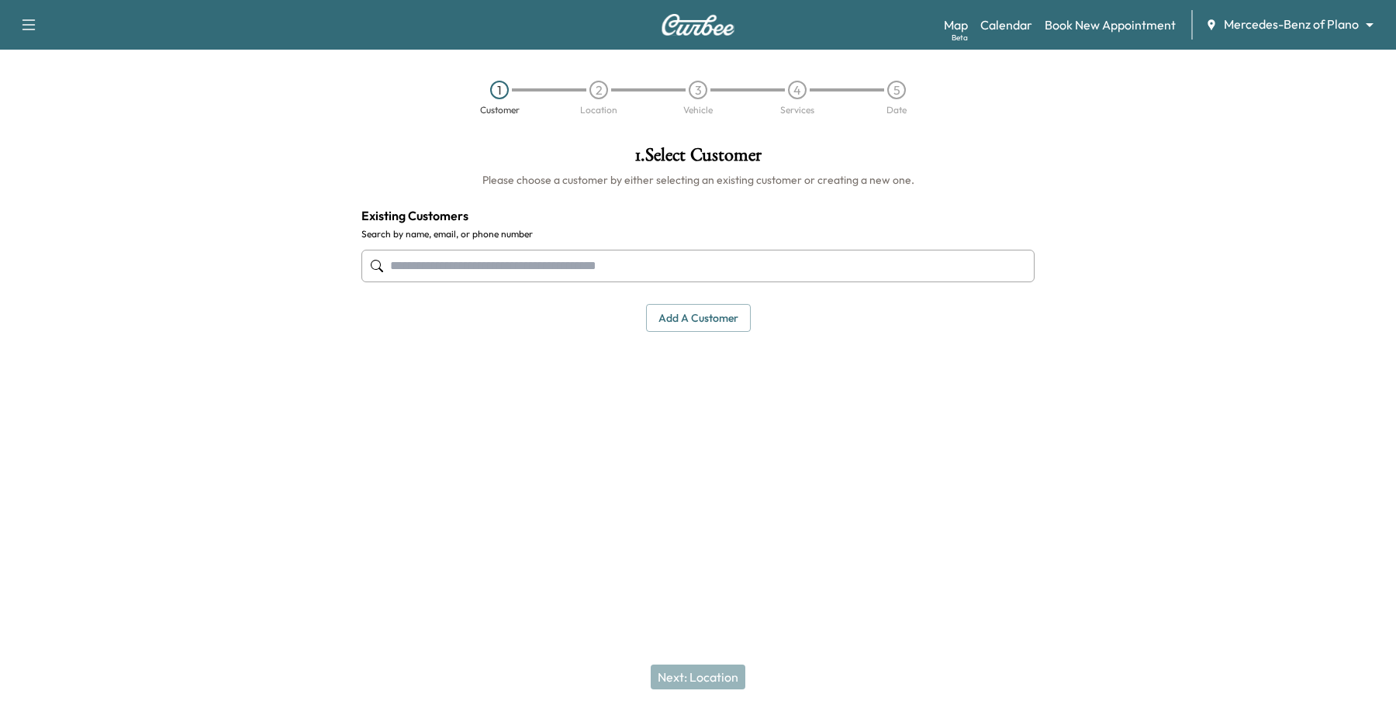
click at [428, 281] on input "text" at bounding box center [697, 266] width 673 height 33
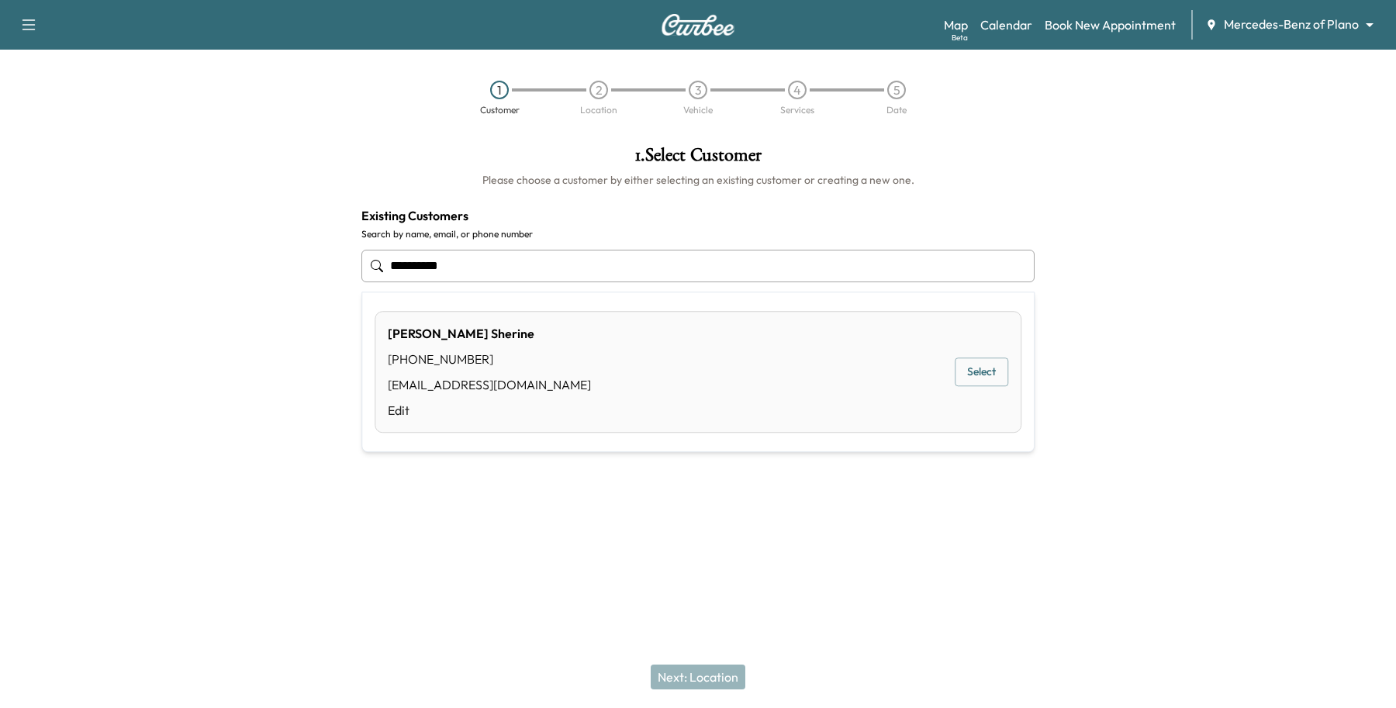
click at [1003, 380] on button "Select" at bounding box center [982, 372] width 54 height 29
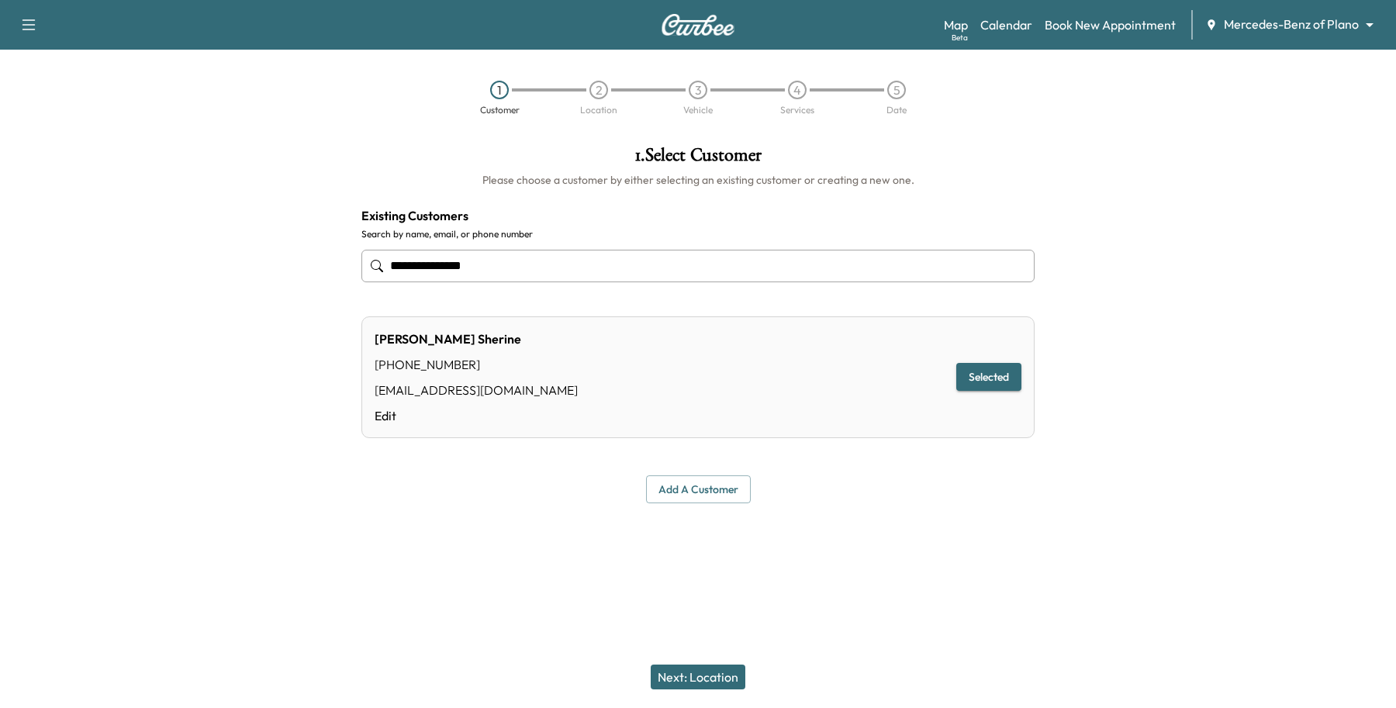
type input "**********"
click at [706, 672] on button "Next: Location" at bounding box center [698, 677] width 95 height 25
